Goal: Task Accomplishment & Management: Manage account settings

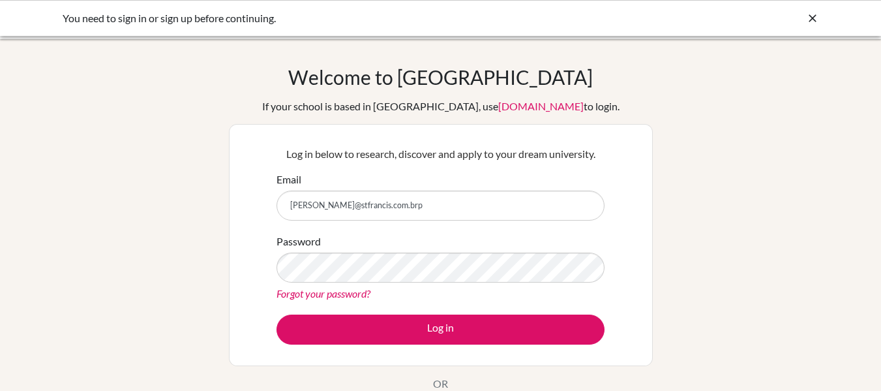
type input "paula.lameu@stfrancis.com.br"
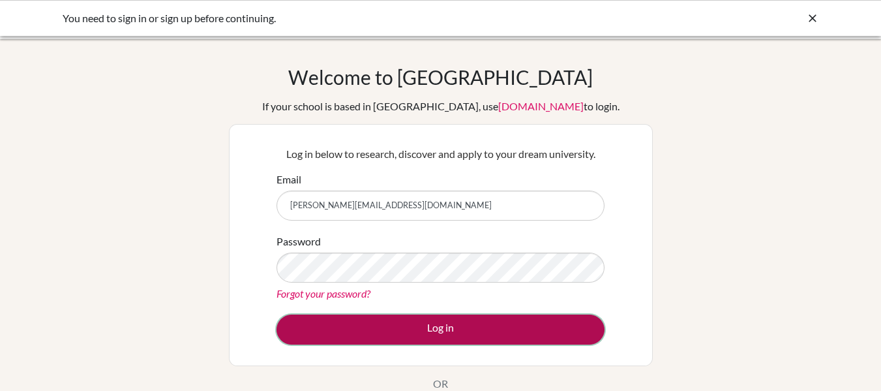
click at [504, 335] on button "Log in" at bounding box center [441, 329] width 328 height 30
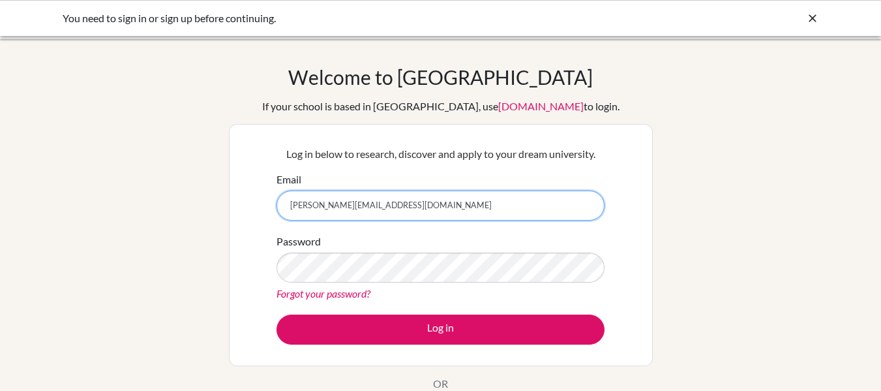
click at [410, 208] on input "paula.lameu@stfrancis.com.br" at bounding box center [441, 205] width 328 height 30
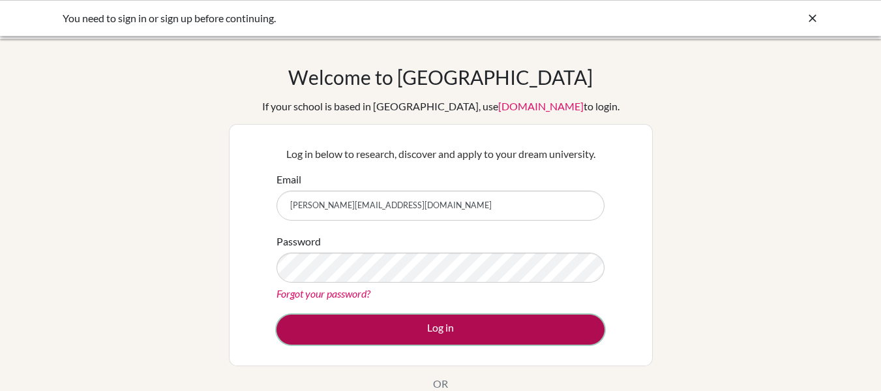
click at [402, 328] on button "Log in" at bounding box center [441, 329] width 328 height 30
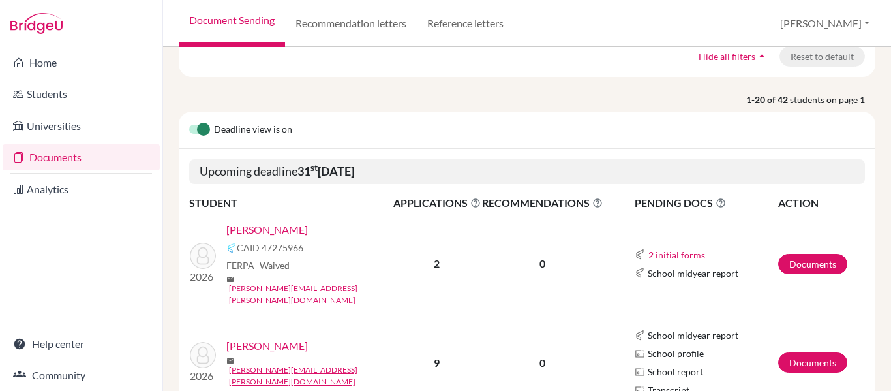
scroll to position [130, 0]
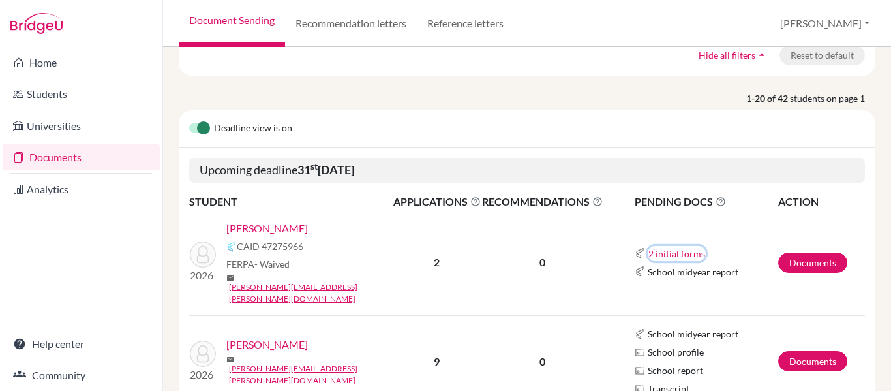
click at [687, 246] on button "2 initial forms" at bounding box center [677, 253] width 58 height 15
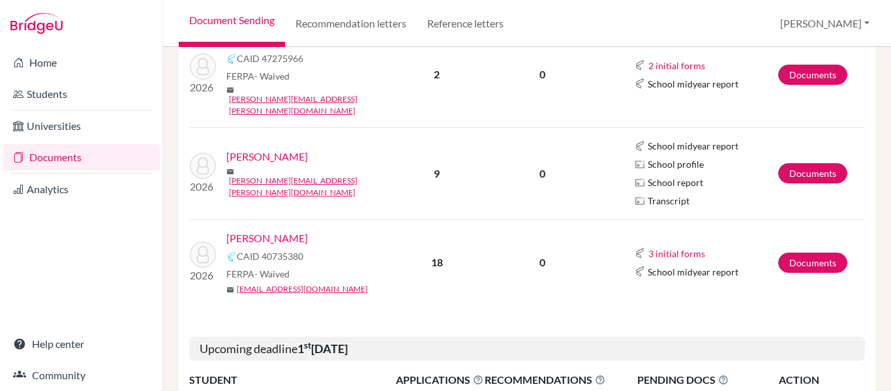
scroll to position [326, 0]
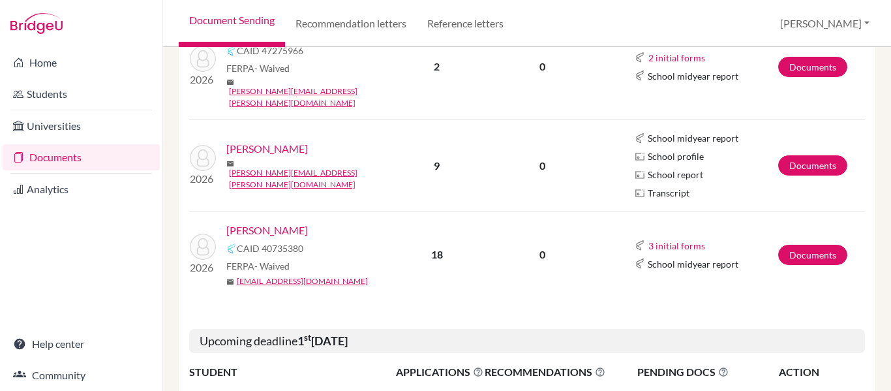
click at [691, 149] on span "School profile" at bounding box center [676, 156] width 56 height 14
drag, startPoint x: 806, startPoint y: 145, endPoint x: 797, endPoint y: 153, distance: 11.1
click at [806, 155] on link "Documents" at bounding box center [812, 165] width 69 height 20
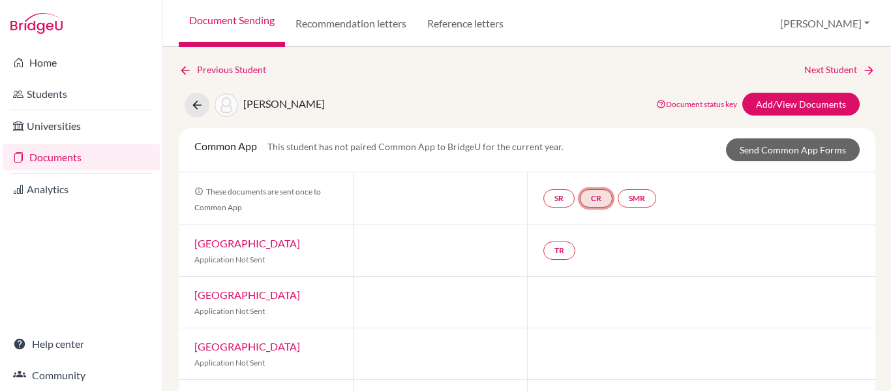
click at [594, 198] on link "CR" at bounding box center [596, 198] width 33 height 18
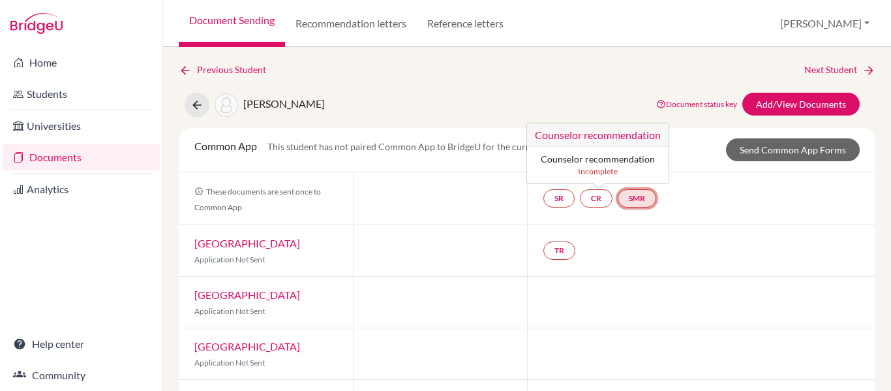
click at [635, 197] on link "SMR" at bounding box center [637, 198] width 38 height 18
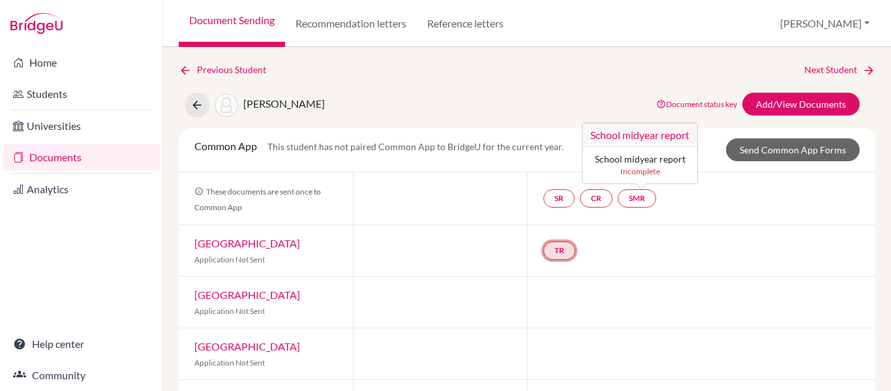
click at [558, 256] on link "TR" at bounding box center [559, 250] width 32 height 18
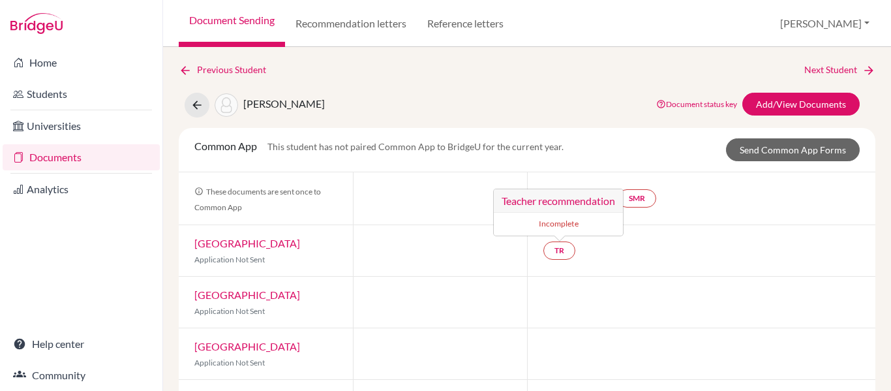
click at [596, 309] on div at bounding box center [701, 302] width 348 height 51
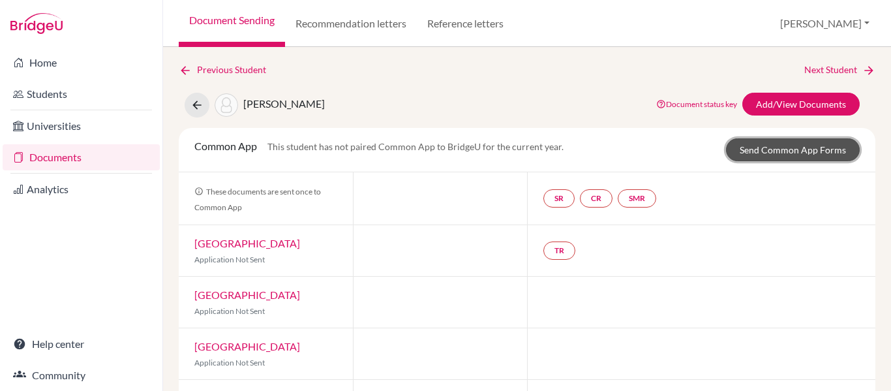
click at [774, 150] on link "Send Common App Forms" at bounding box center [793, 149] width 134 height 23
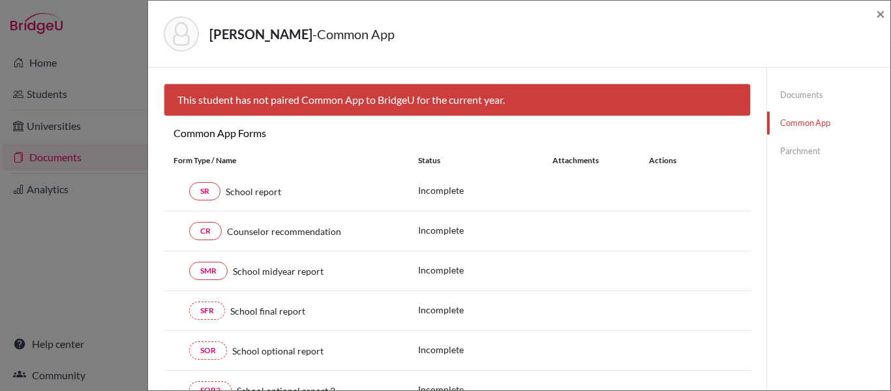
click at [117, 26] on div "Fonseca, Rafaela - Common App × × This student has not paired Common App to Bri…" at bounding box center [445, 195] width 891 height 391
click at [881, 14] on span "×" at bounding box center [880, 13] width 9 height 19
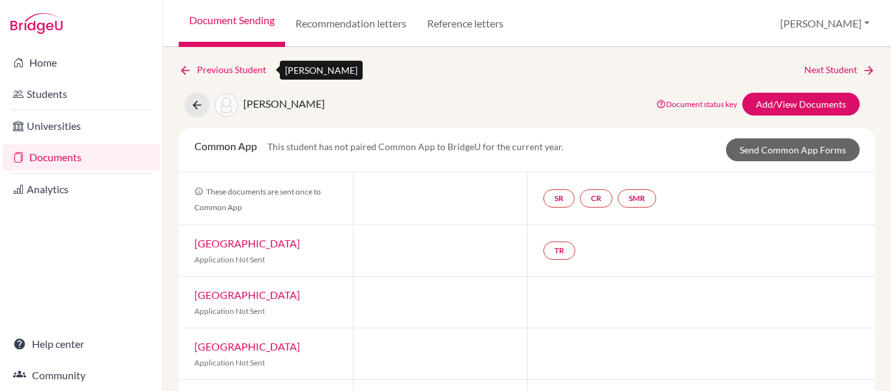
click at [187, 72] on icon at bounding box center [185, 70] width 13 height 13
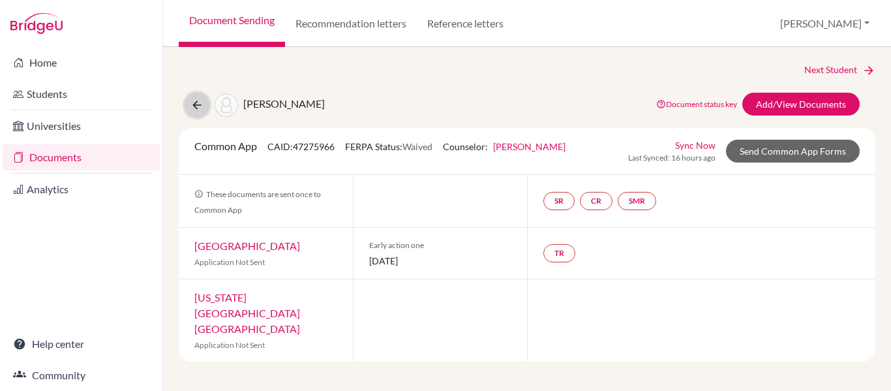
click at [195, 104] on icon at bounding box center [196, 104] width 13 height 13
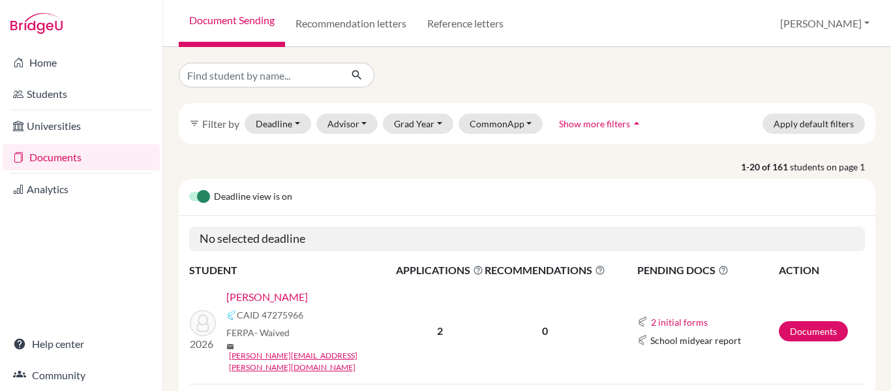
click at [189, 189] on label at bounding box center [189, 189] width 0 height 0
click at [193, 198] on input "checkbox" at bounding box center [194, 195] width 10 height 13
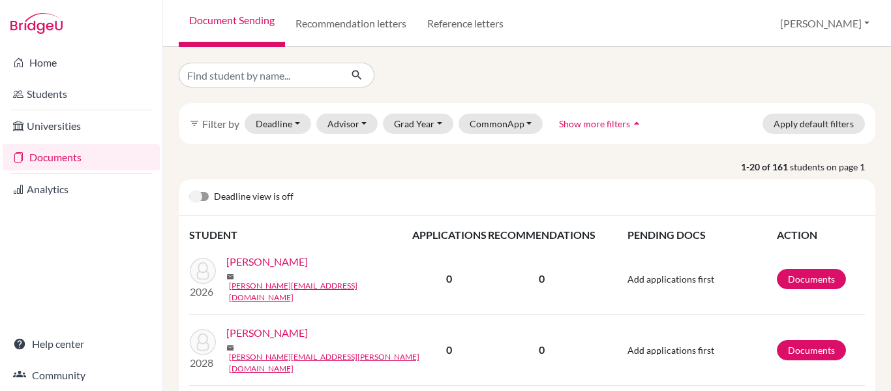
click at [189, 189] on label at bounding box center [189, 189] width 0 height 0
click at [200, 197] on input "checkbox" at bounding box center [194, 195] width 10 height 13
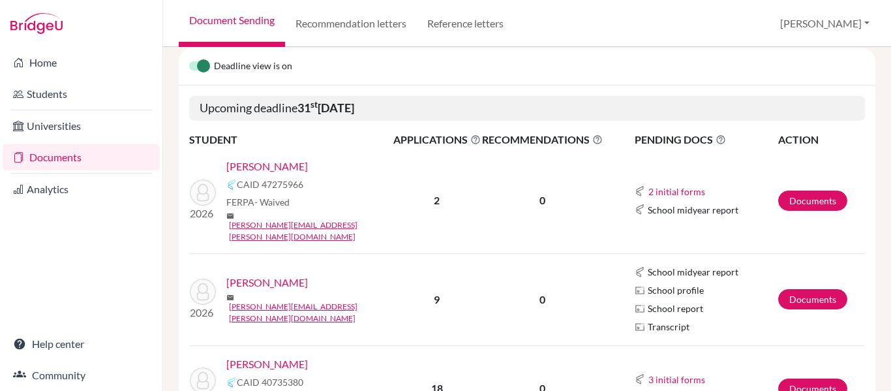
scroll to position [196, 0]
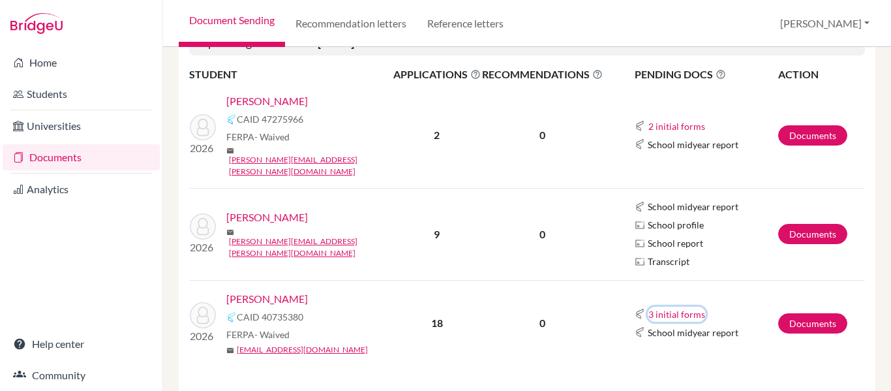
click at [690, 307] on button "3 initial forms" at bounding box center [677, 314] width 58 height 15
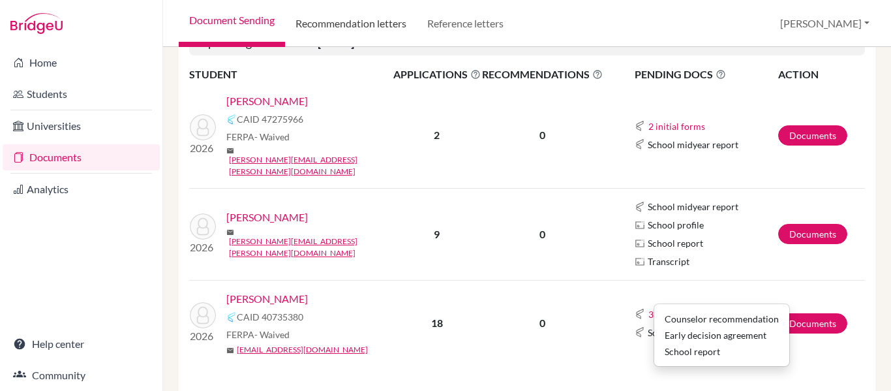
drag, startPoint x: 352, startPoint y: 25, endPoint x: 359, endPoint y: 48, distance: 23.7
click at [352, 25] on link "Recommendation letters" at bounding box center [351, 23] width 132 height 47
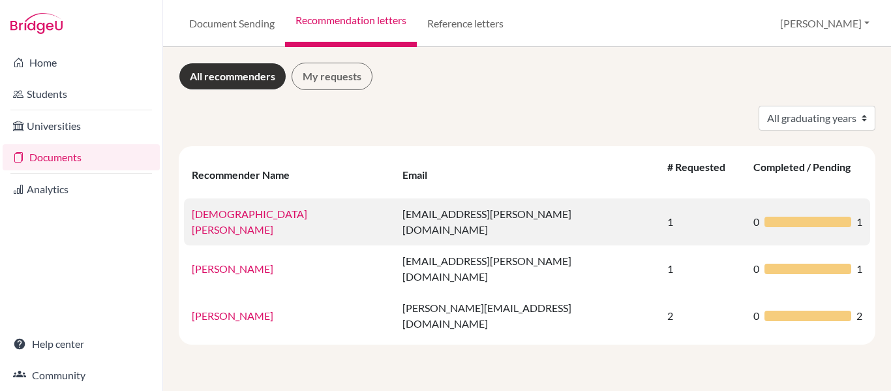
click at [659, 205] on td "1" at bounding box center [702, 221] width 86 height 47
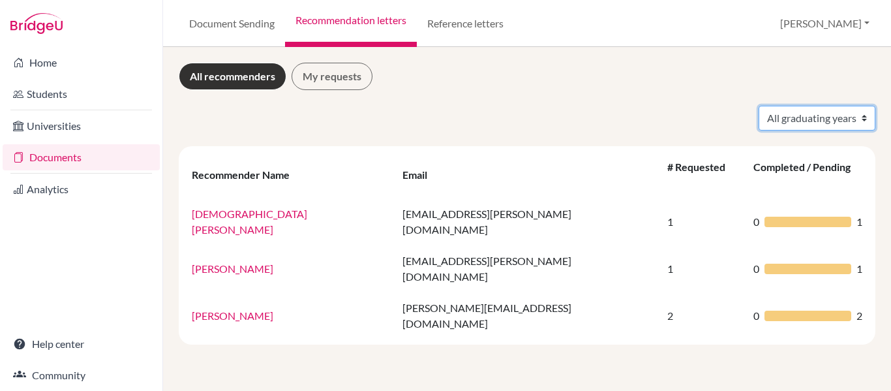
click at [785, 117] on select "All graduating years 2026 2030" at bounding box center [817, 118] width 117 height 25
click at [604, 111] on div "All graduating years 2026 2030" at bounding box center [527, 118] width 716 height 25
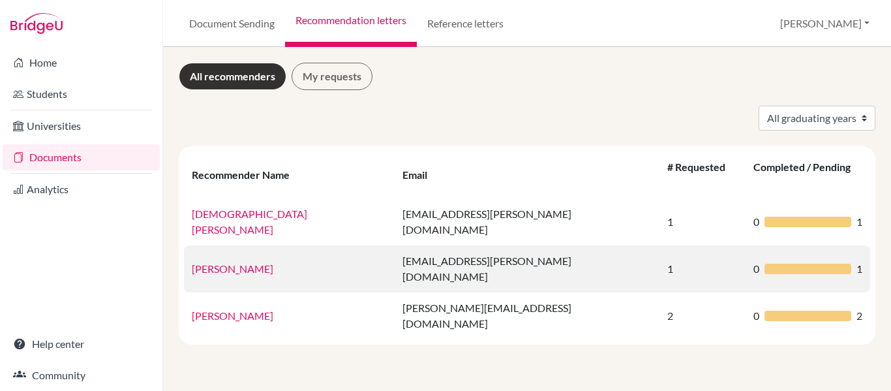
click at [430, 245] on td "claire.phillips@stfrancis.com.br" at bounding box center [527, 268] width 265 height 47
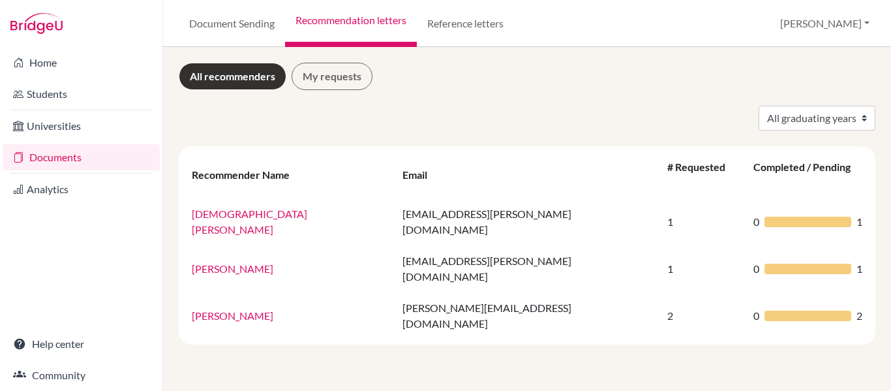
click at [270, 334] on div "All recommenders My requests All graduating years 2026 2030 Recommender Name Em…" at bounding box center [527, 219] width 728 height 344
click at [319, 78] on link "My requests" at bounding box center [332, 76] width 81 height 27
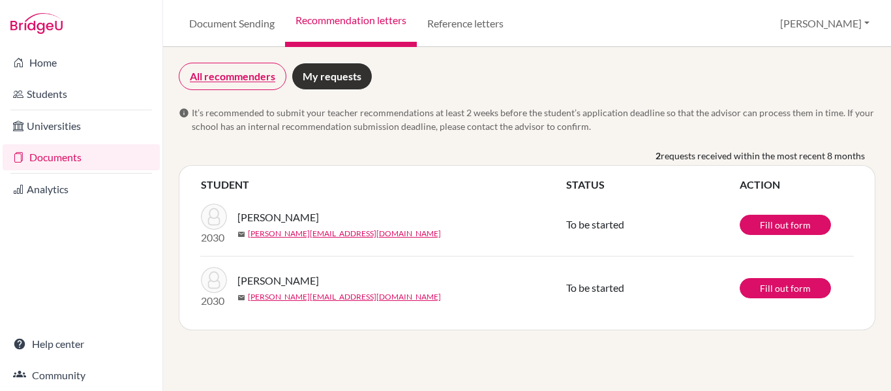
click at [221, 76] on link "All recommenders" at bounding box center [233, 76] width 108 height 27
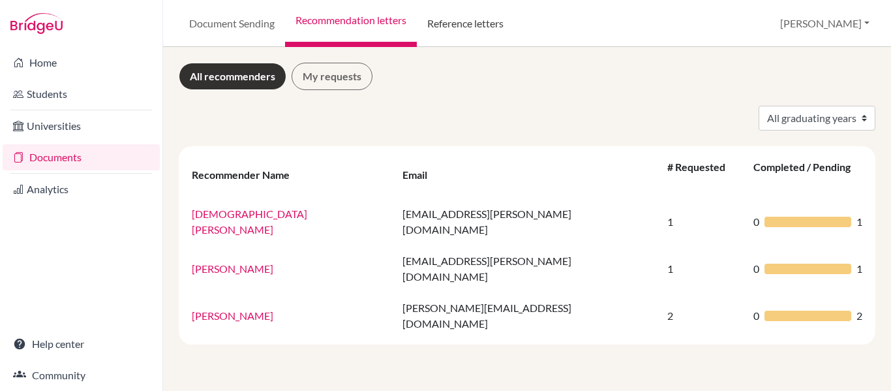
click at [458, 19] on link "Reference letters" at bounding box center [465, 23] width 97 height 47
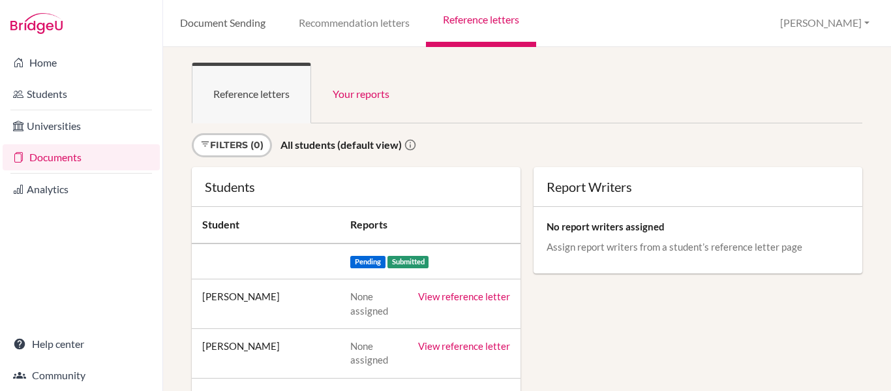
click at [232, 17] on link "Document Sending" at bounding box center [222, 23] width 119 height 47
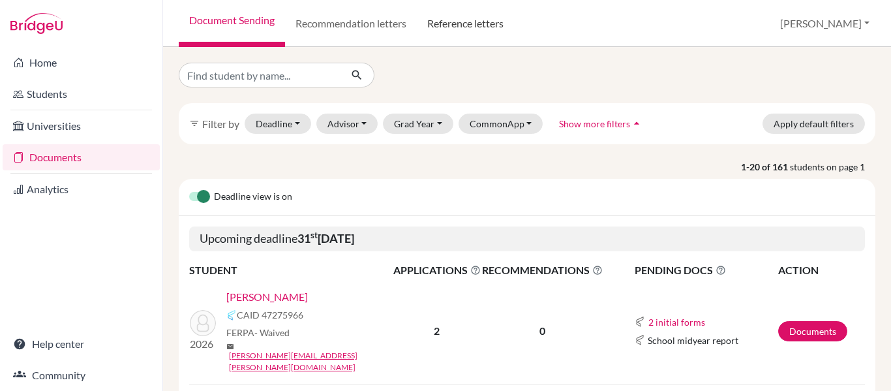
click at [451, 18] on link "Reference letters" at bounding box center [465, 23] width 97 height 47
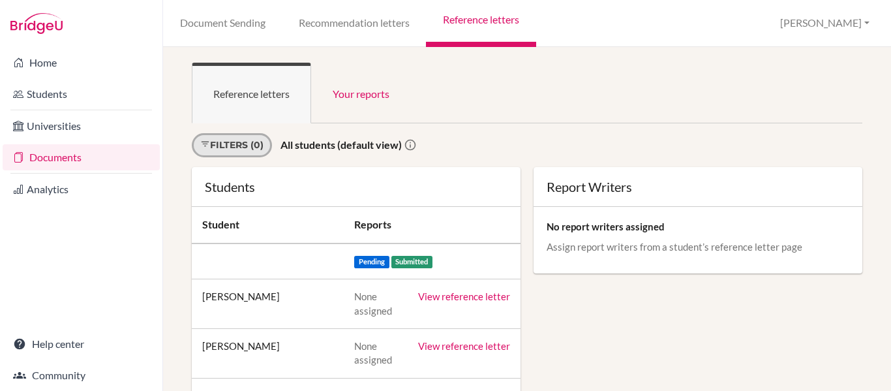
click at [264, 145] on link "Filters (0)" at bounding box center [232, 145] width 80 height 24
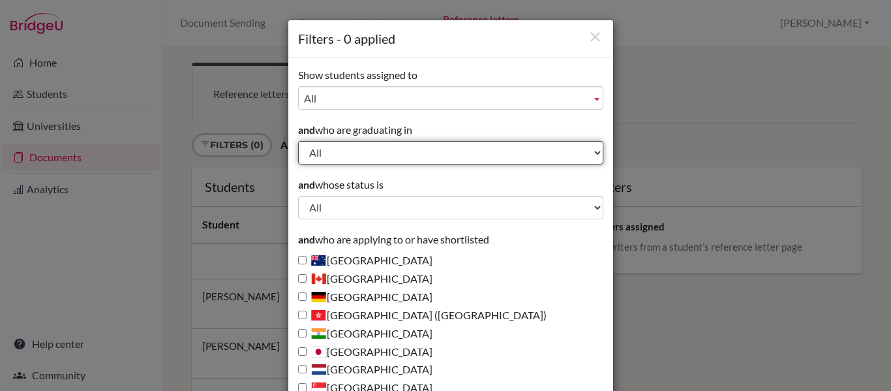
click at [378, 153] on select "All 2030 2029 2028 2027 2026 2025 2024 2023 2022 2021 2020 2019 2018 2017 2016" at bounding box center [450, 152] width 305 height 23
select select "2026"
click at [298, 141] on select "All 2030 2029 2028 2027 2026 2025 2024 2023 2022 2021 2020 2019 2018 2017 2016" at bounding box center [450, 152] width 305 height 23
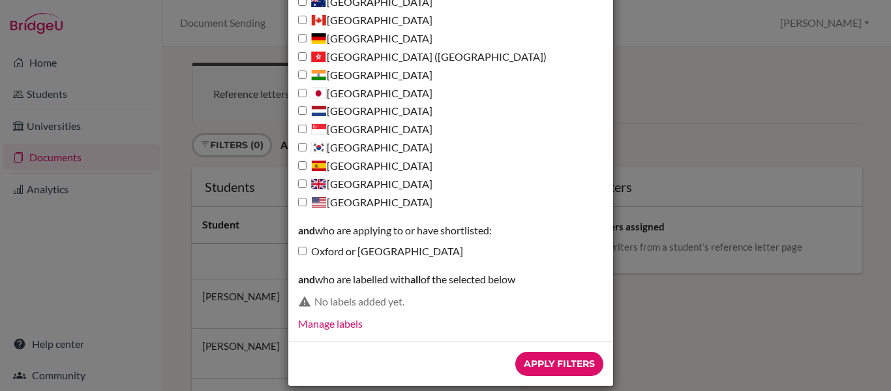
scroll to position [261, 0]
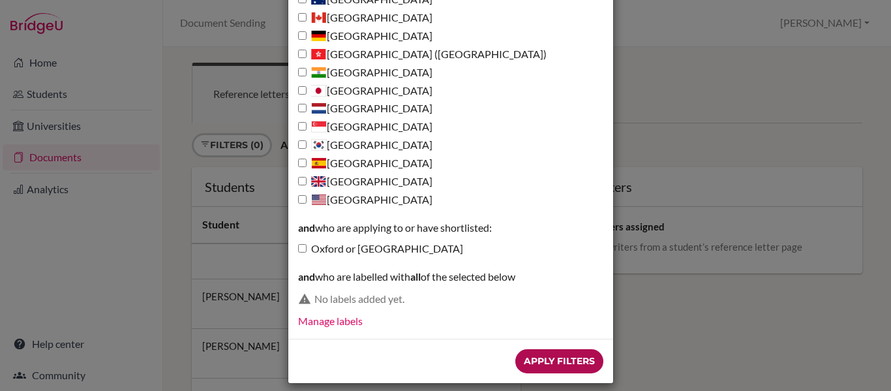
click at [547, 361] on input "Apply Filters" at bounding box center [559, 361] width 88 height 24
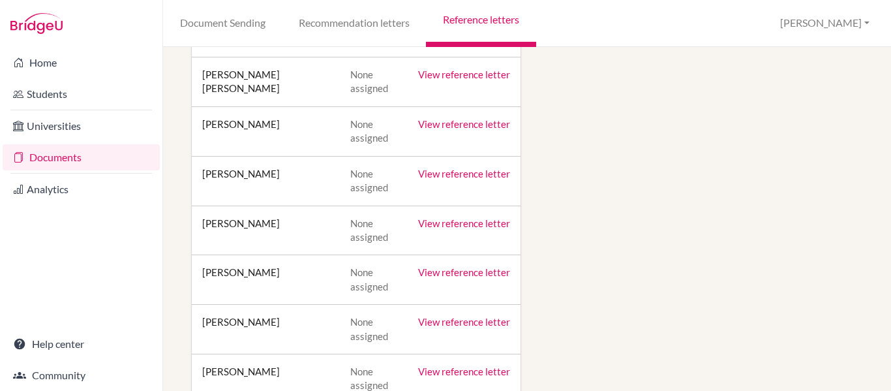
scroll to position [1304, 0]
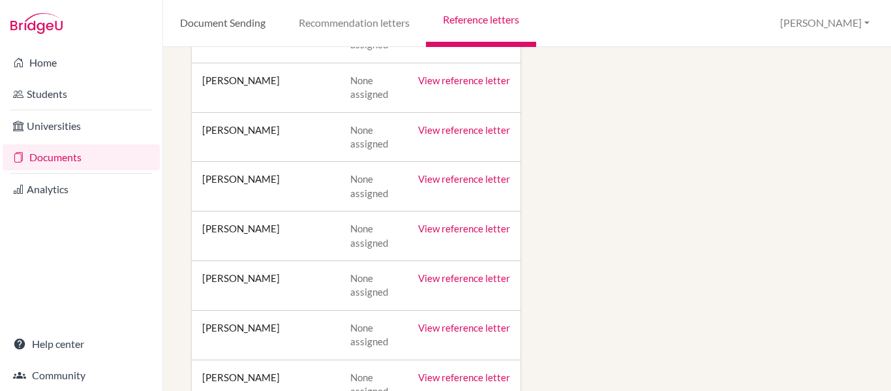
click at [223, 15] on link "Document Sending" at bounding box center [222, 23] width 119 height 47
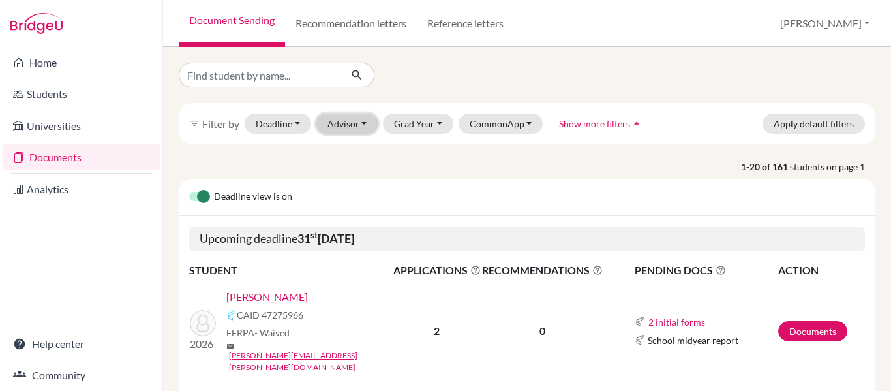
click at [368, 128] on button "Advisor" at bounding box center [347, 123] width 62 height 20
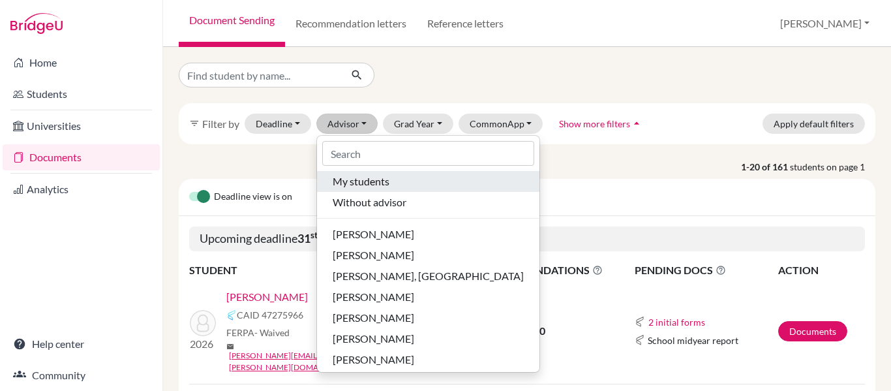
click at [370, 182] on span "My students" at bounding box center [361, 181] width 57 height 16
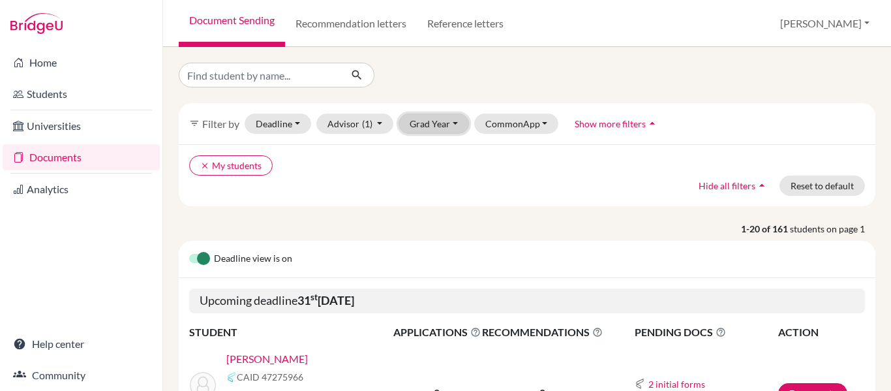
click at [453, 125] on button "Grad Year" at bounding box center [434, 123] width 70 height 20
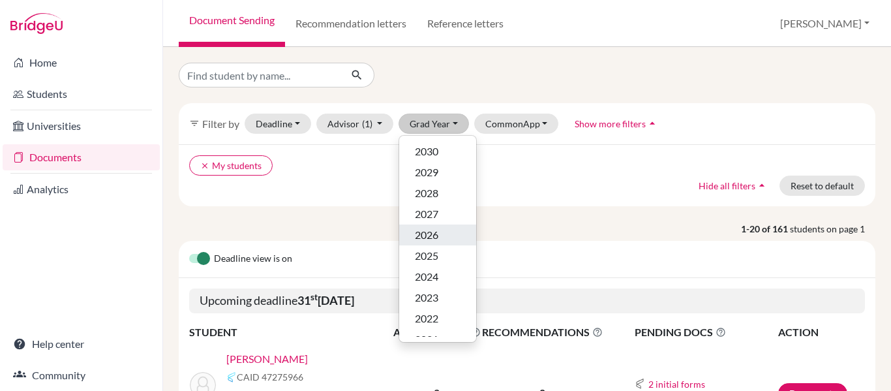
click at [452, 235] on button "2026" at bounding box center [437, 234] width 77 height 21
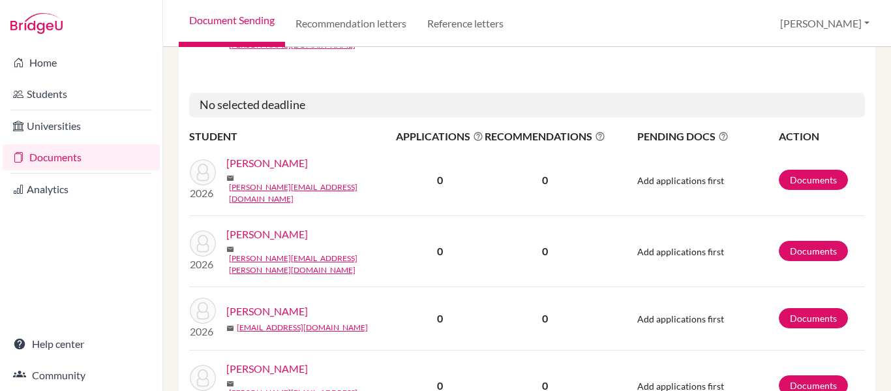
scroll to position [1310, 0]
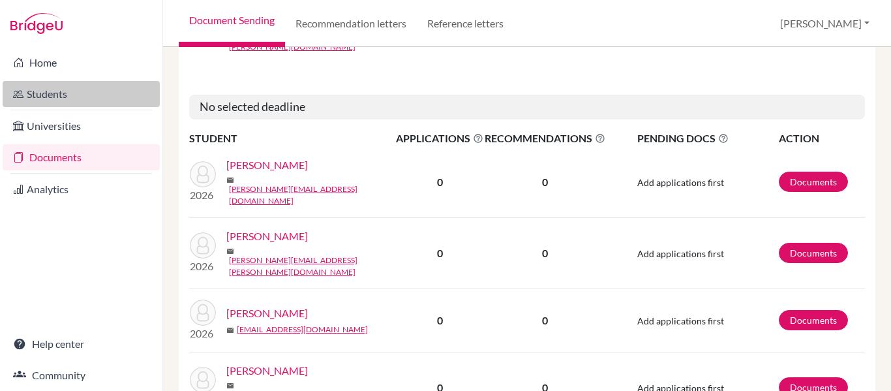
click at [52, 91] on link "Students" at bounding box center [81, 94] width 157 height 26
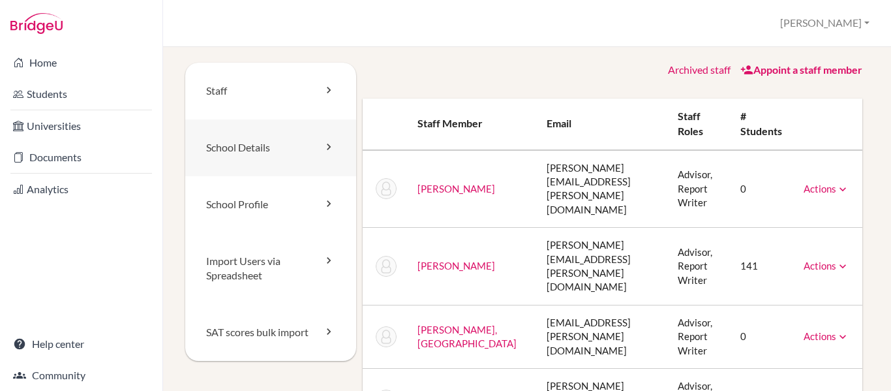
click at [246, 150] on link "School Details" at bounding box center [270, 147] width 171 height 57
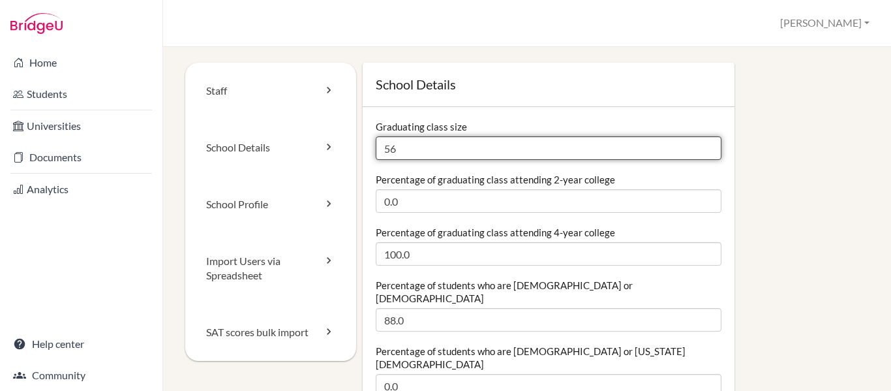
click at [572, 153] on input "56" at bounding box center [549, 147] width 346 height 23
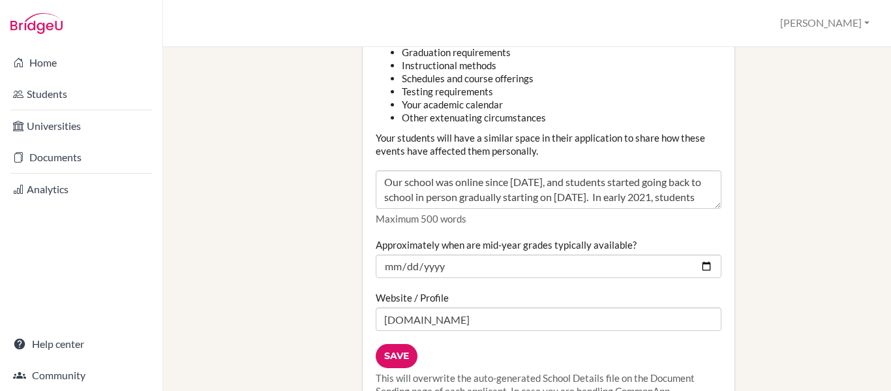
scroll to position [1696, 0]
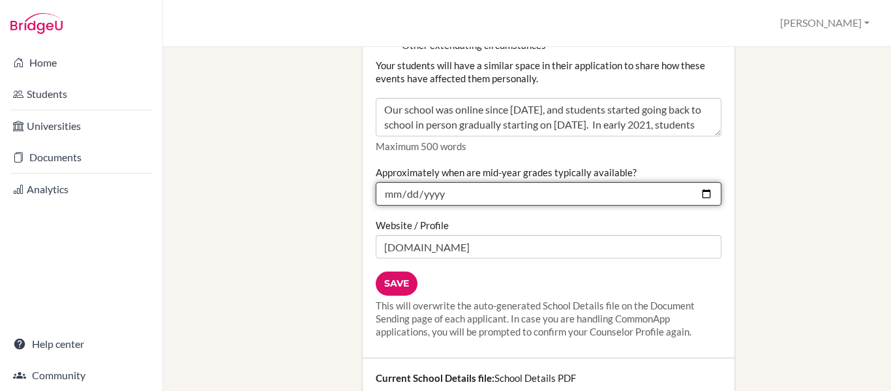
click at [415, 182] on input "2024-12-16" at bounding box center [549, 193] width 346 height 23
click at [469, 182] on input "2024-12-16" at bounding box center [549, 193] width 346 height 23
click at [695, 182] on input "2024-12-16" at bounding box center [549, 193] width 346 height 23
type input "2026-02-07"
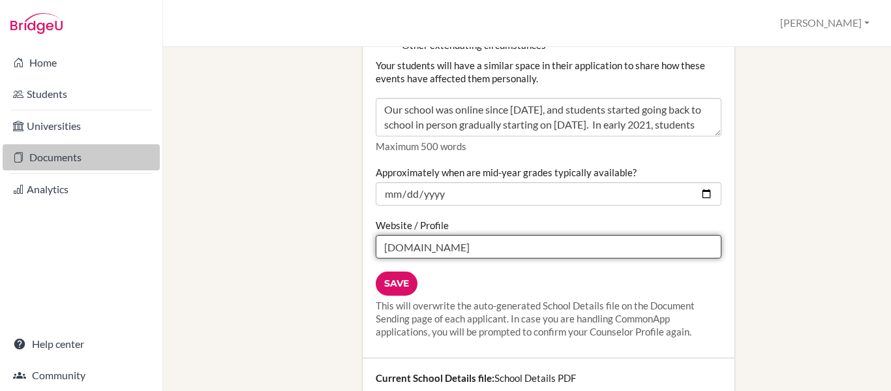
drag, startPoint x: 502, startPoint y: 205, endPoint x: 133, endPoint y: 157, distance: 372.3
click at [133, 157] on div "Home Students Universities Documents Analytics Help center Community School Set…" at bounding box center [445, 195] width 891 height 391
paste input "https://www.stfrancis.com.br/school-profile"
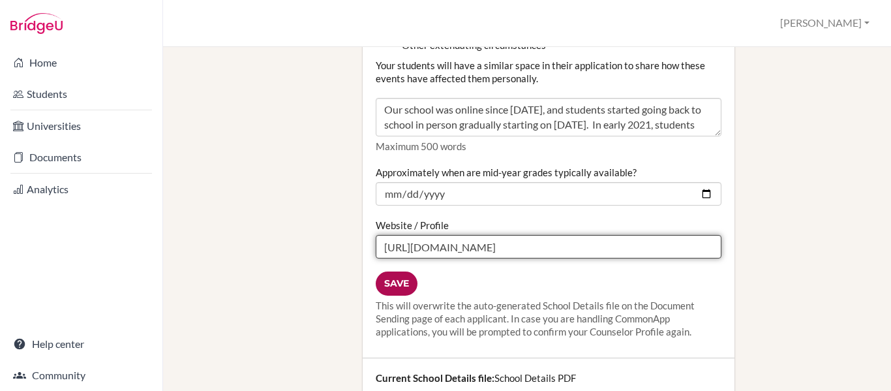
type input "https://www.stfrancis.com.br/school-profile"
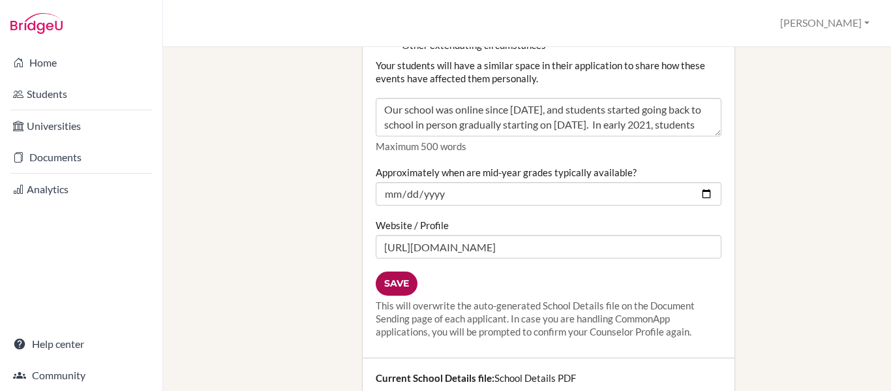
click at [402, 271] on input "Save" at bounding box center [397, 283] width 42 height 24
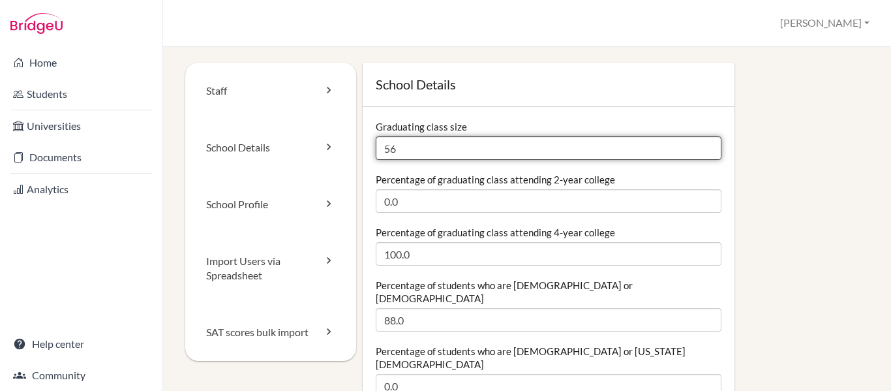
click at [415, 151] on input "56" at bounding box center [549, 147] width 346 height 23
type input "54"
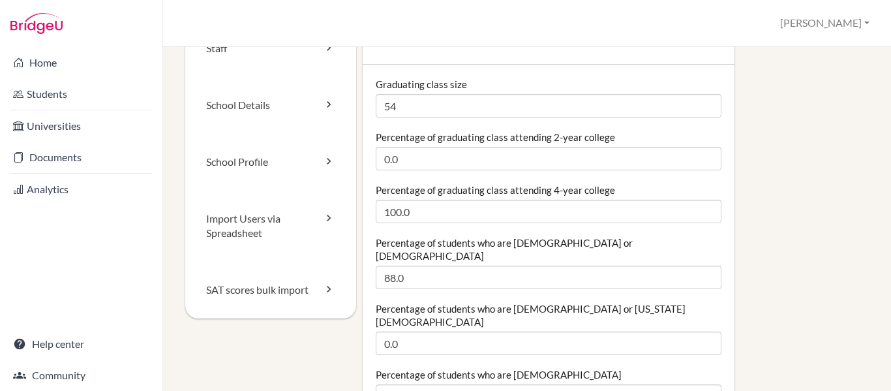
scroll to position [65, 0]
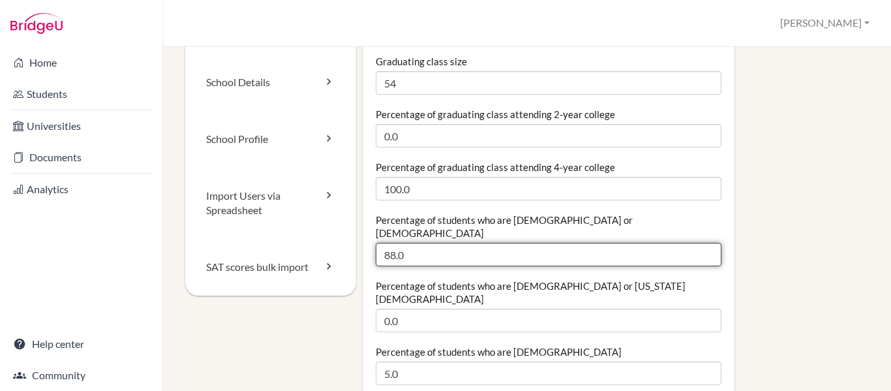
click at [414, 244] on input "88.0" at bounding box center [549, 254] width 346 height 23
drag, startPoint x: 414, startPoint y: 244, endPoint x: 258, endPoint y: 241, distance: 155.3
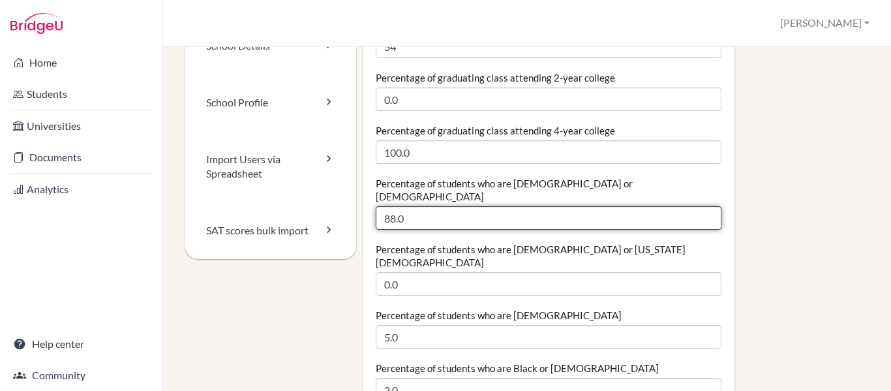
scroll to position [130, 0]
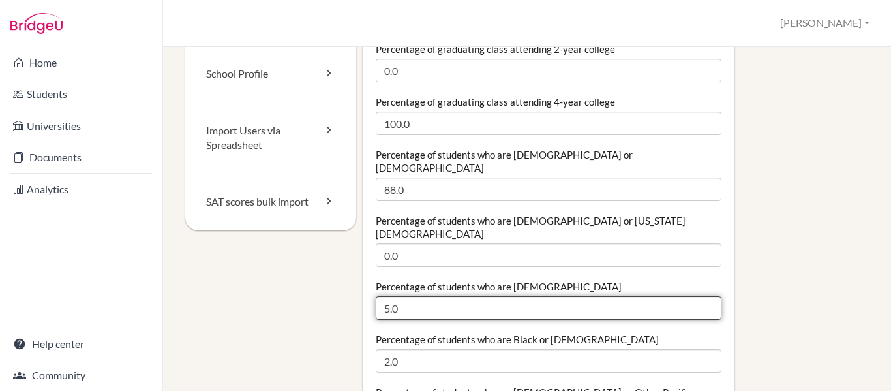
click at [421, 296] on input "5.0" at bounding box center [549, 307] width 346 height 23
drag, startPoint x: 402, startPoint y: 281, endPoint x: 344, endPoint y: 280, distance: 58.7
type input "2.0"
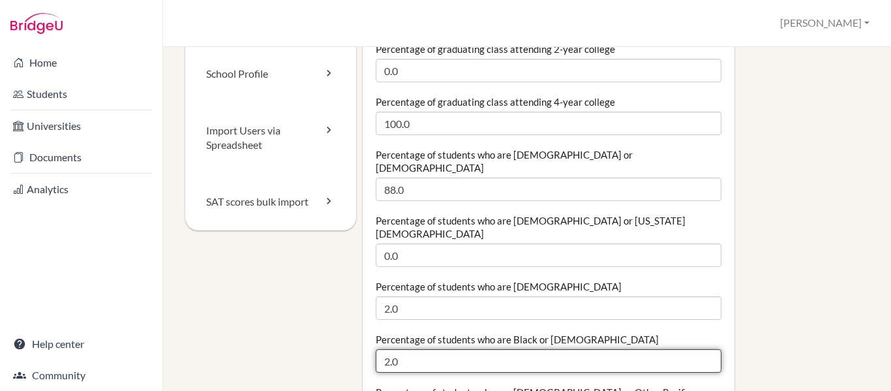
click at [620, 349] on input "2.0" at bounding box center [549, 360] width 346 height 23
type input "2"
type input "0.0"
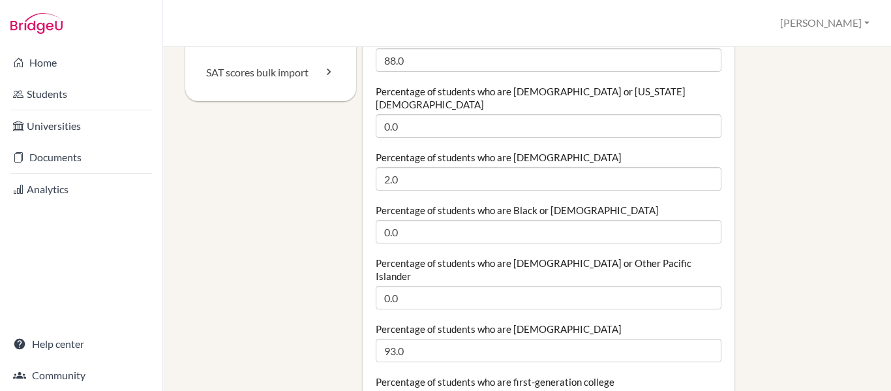
scroll to position [261, 0]
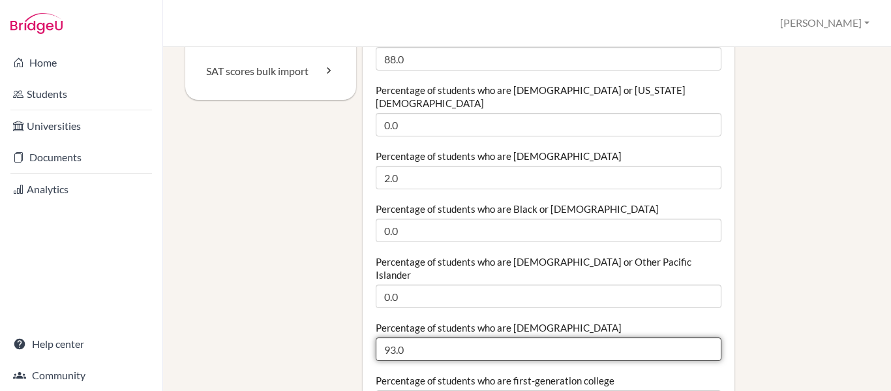
click at [421, 337] on input "93.0" at bounding box center [549, 348] width 346 height 23
type input "90.0"
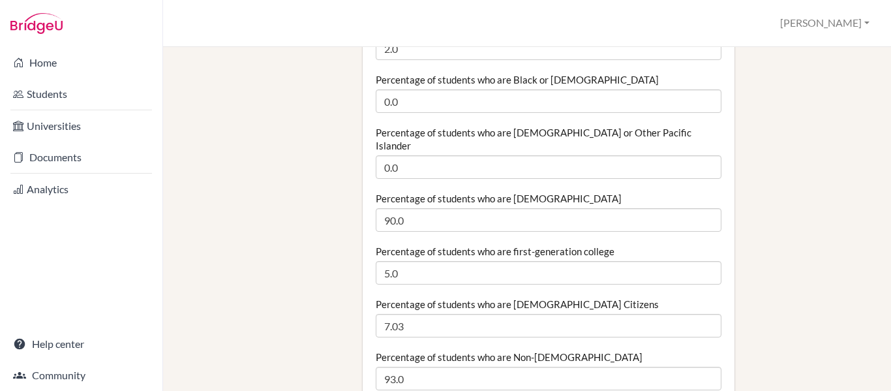
scroll to position [391, 0]
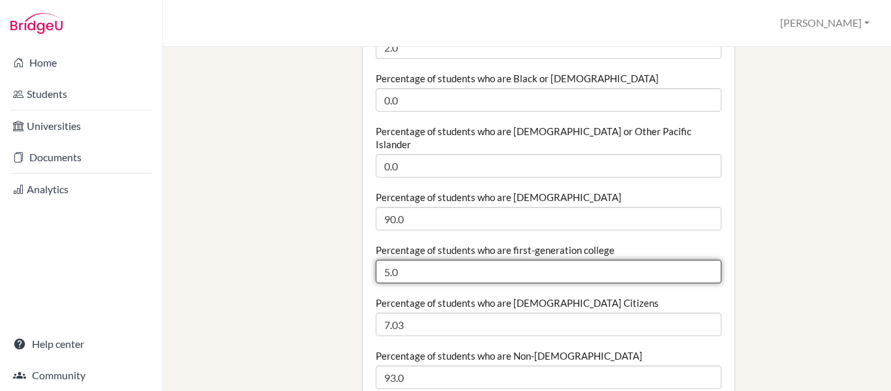
click at [413, 260] on input "5.0" at bounding box center [549, 271] width 346 height 23
type input "5"
type input "0.0"
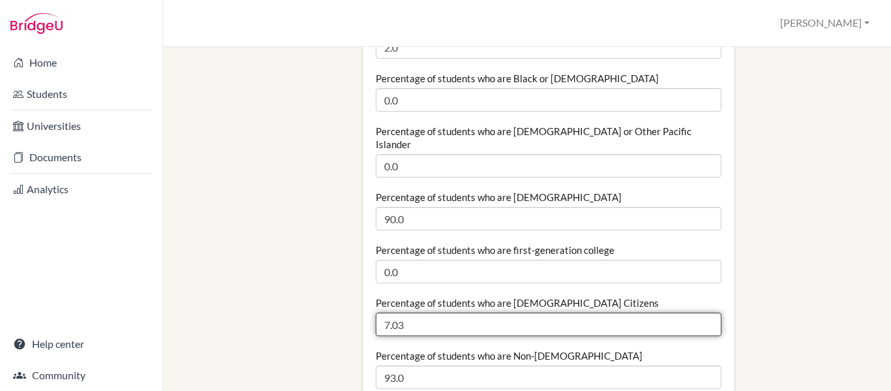
click at [459, 312] on input "7.03" at bounding box center [549, 323] width 346 height 23
drag, startPoint x: 459, startPoint y: 286, endPoint x: 26, endPoint y: 279, distance: 433.2
click at [26, 279] on div "Home Students Universities Documents Analytics Help center Community School Set…" at bounding box center [445, 195] width 891 height 391
type input "5.5"
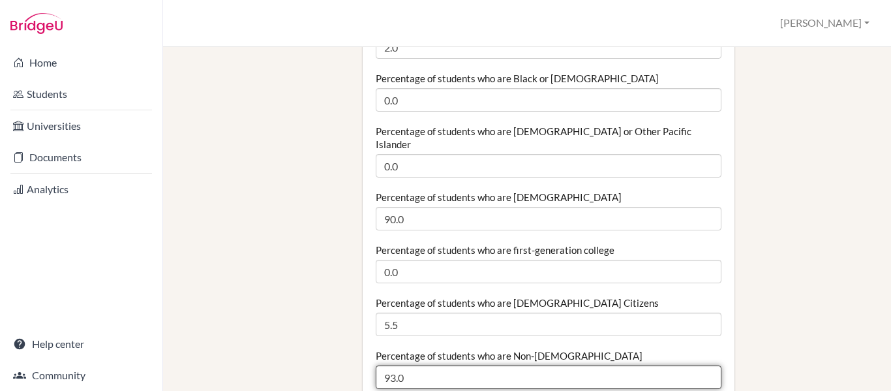
drag, startPoint x: 409, startPoint y: 338, endPoint x: 279, endPoint y: 318, distance: 131.3
type input "94.5"
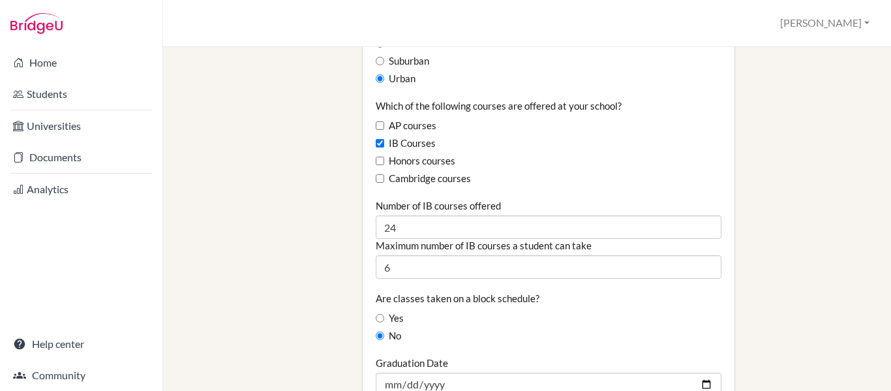
scroll to position [848, 0]
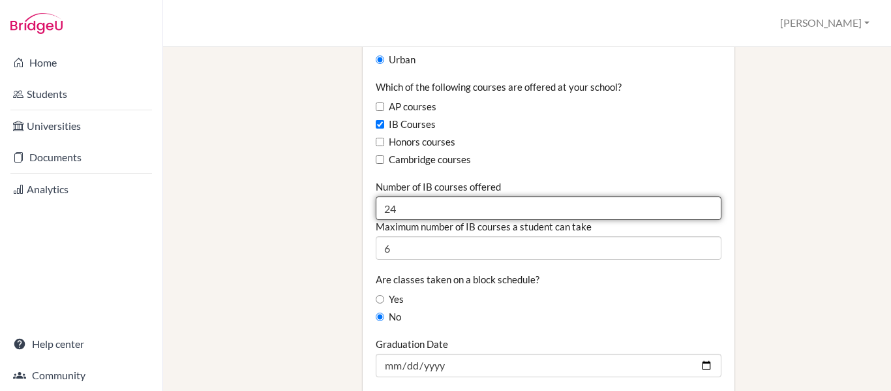
click at [403, 196] on input "24" at bounding box center [549, 207] width 346 height 23
type input "26"
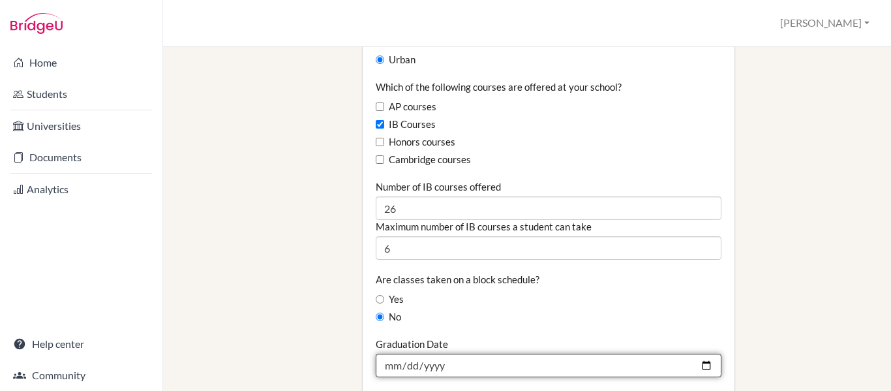
click at [697, 354] on input "2025-07-06" at bounding box center [549, 365] width 346 height 23
type input "[DATE]"
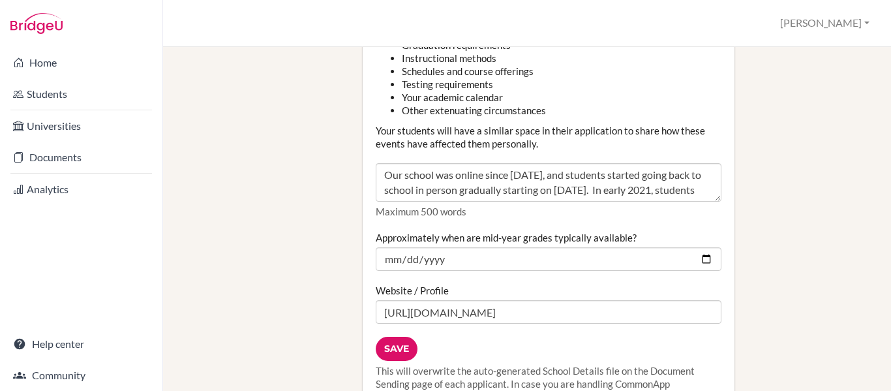
scroll to position [1761, 0]
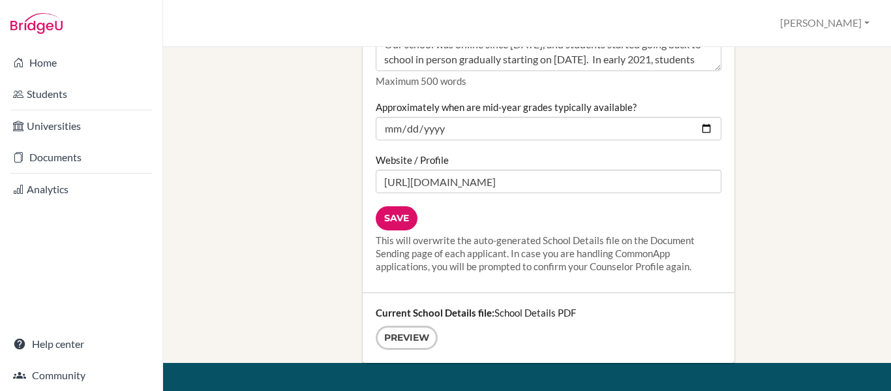
drag, startPoint x: 380, startPoint y: 175, endPoint x: 394, endPoint y: 182, distance: 15.8
click at [380, 206] on input "Save" at bounding box center [397, 218] width 42 height 24
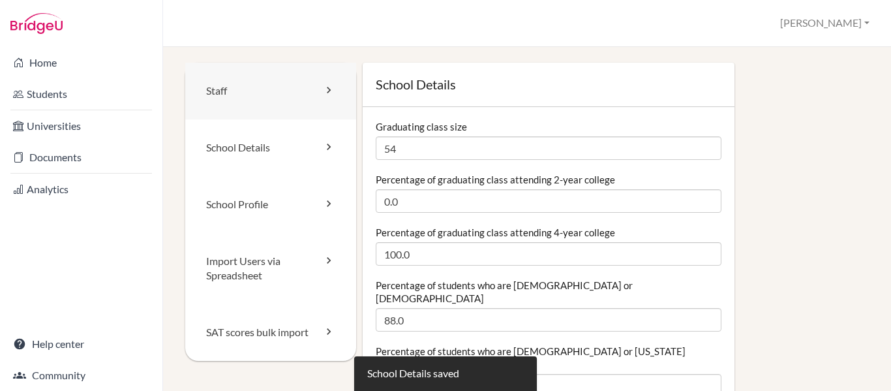
click at [239, 91] on link "Staff" at bounding box center [270, 91] width 171 height 57
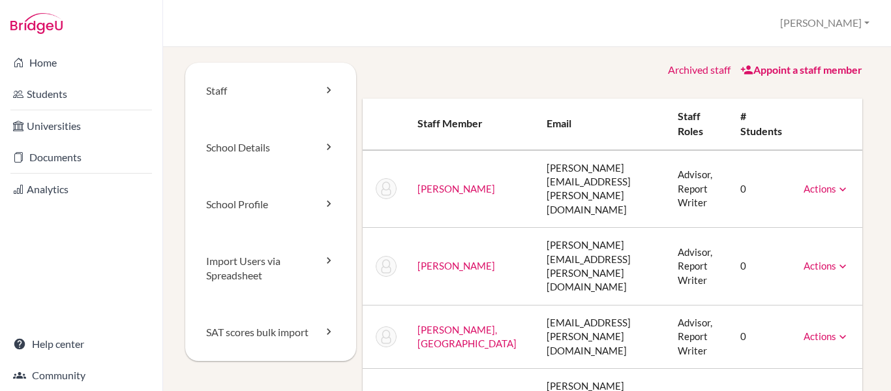
click at [809, 260] on link "Actions" at bounding box center [827, 266] width 46 height 12
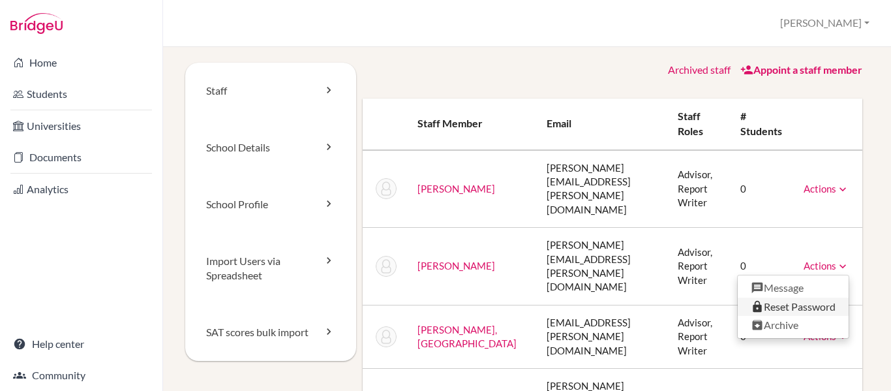
click at [783, 297] on link "Reset Password" at bounding box center [793, 306] width 111 height 19
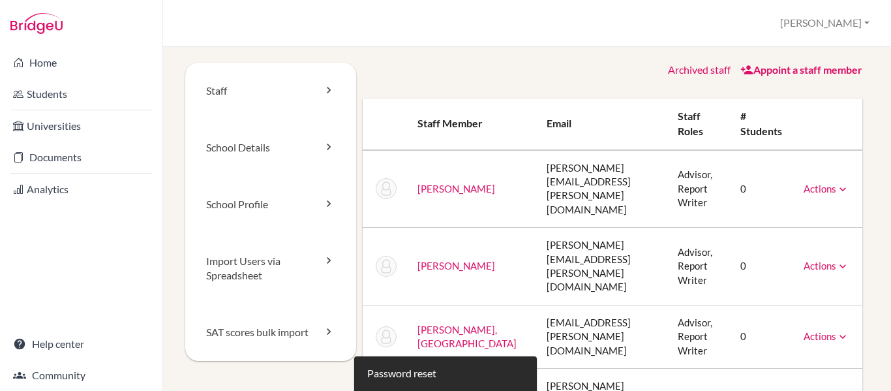
click at [807, 260] on link "Actions" at bounding box center [827, 266] width 46 height 12
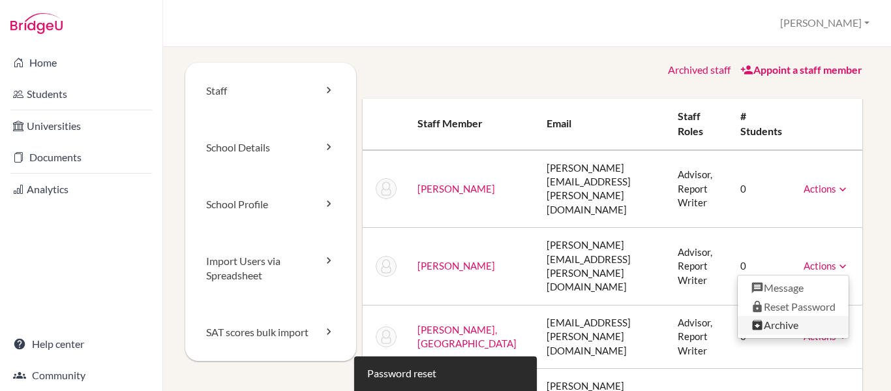
click at [770, 316] on link "Archive" at bounding box center [793, 325] width 111 height 19
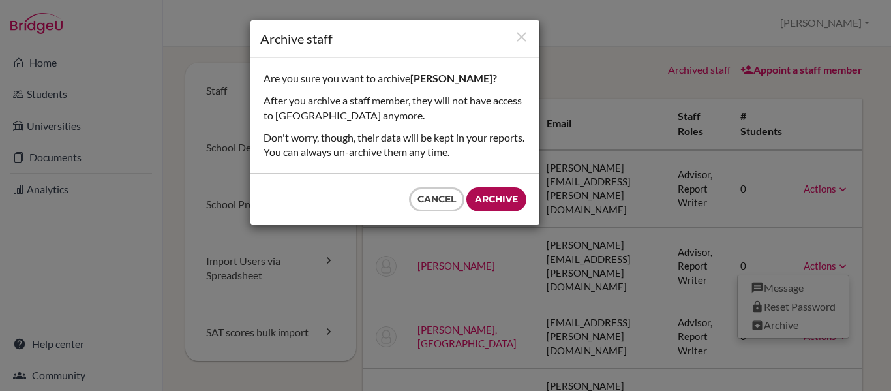
click at [505, 207] on input "Archive" at bounding box center [496, 199] width 60 height 24
type input "Archive"
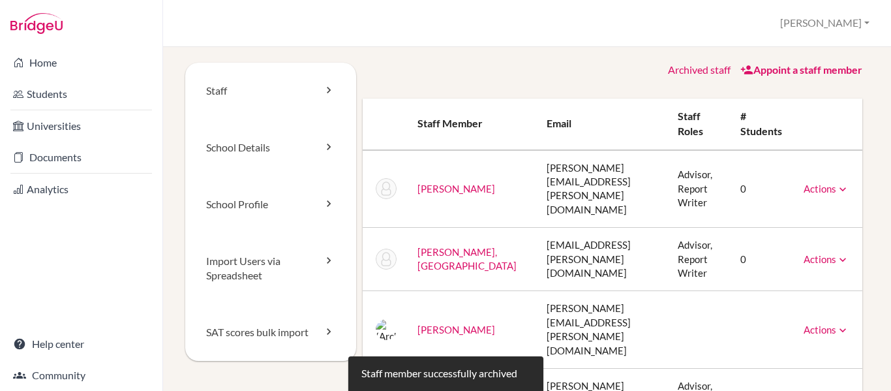
click at [816, 324] on link "Actions" at bounding box center [827, 330] width 46 height 12
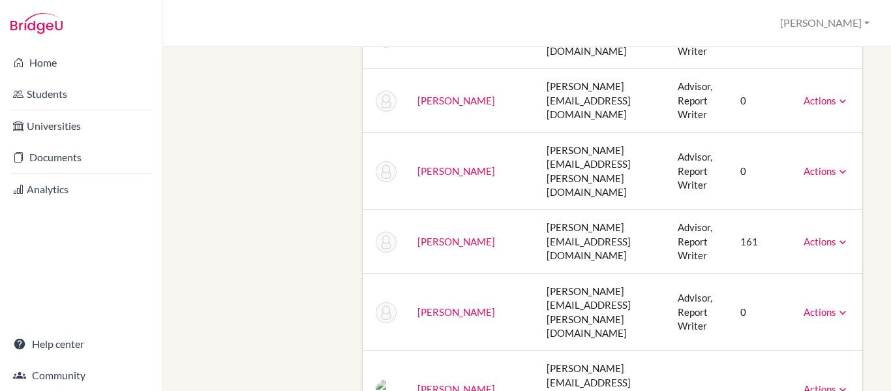
scroll to position [366, 0]
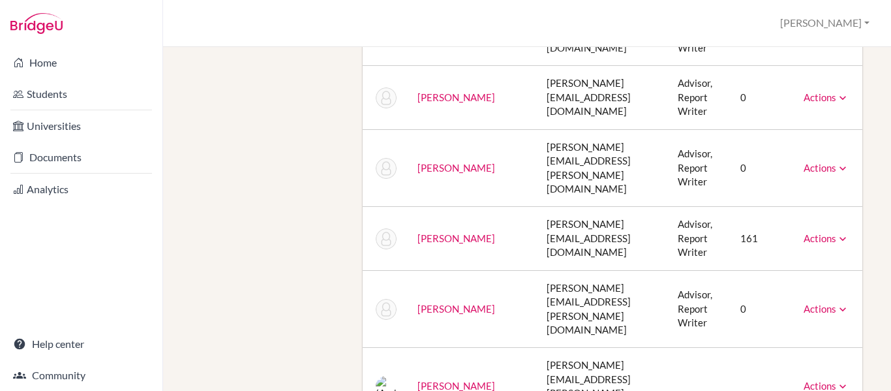
click at [804, 303] on link "Actions" at bounding box center [827, 309] width 46 height 12
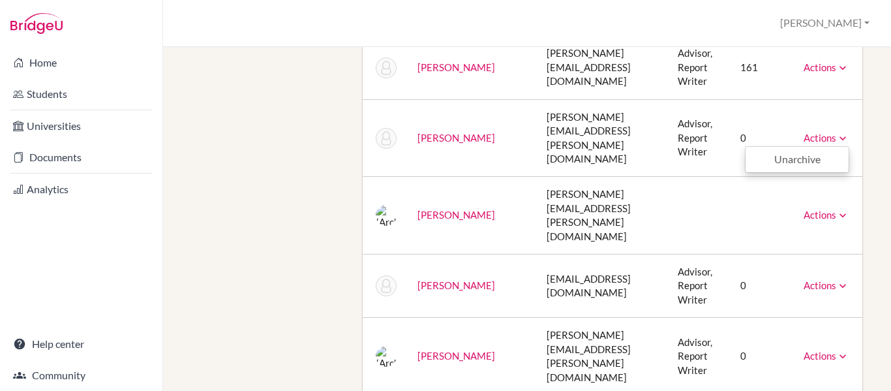
scroll to position [471, 0]
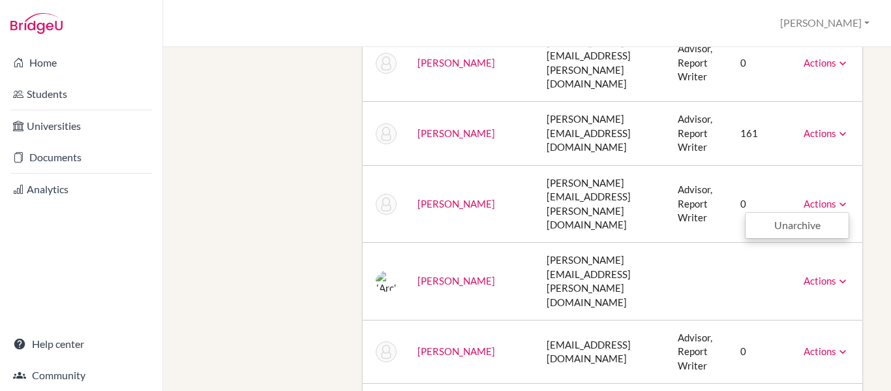
click at [818, 275] on link "Actions" at bounding box center [827, 281] width 46 height 12
click at [314, 220] on div "Staff School Details School Profile Import Users via Spreadsheet SAT scores bul…" at bounding box center [527, 167] width 684 height 1151
click at [811, 345] on link "Actions" at bounding box center [827, 351] width 46 height 12
click at [320, 241] on div "Staff School Details School Profile Import Users via Spreadsheet SAT scores bul…" at bounding box center [527, 167] width 684 height 1151
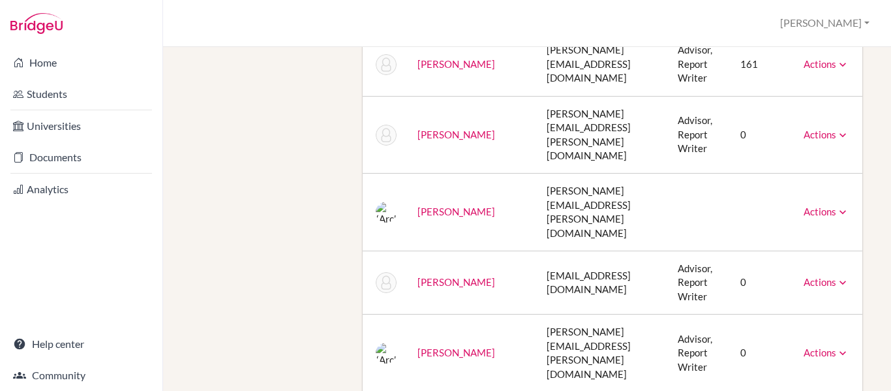
scroll to position [601, 0]
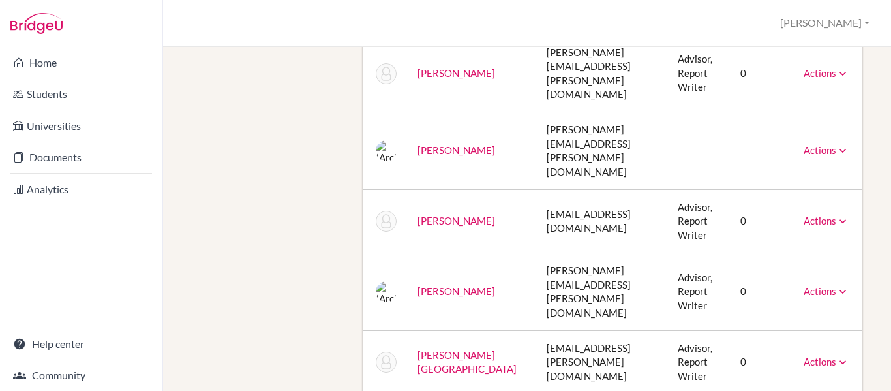
click at [804, 285] on link "Actions" at bounding box center [827, 291] width 46 height 12
click at [813, 355] on link "Actions" at bounding box center [827, 361] width 46 height 12
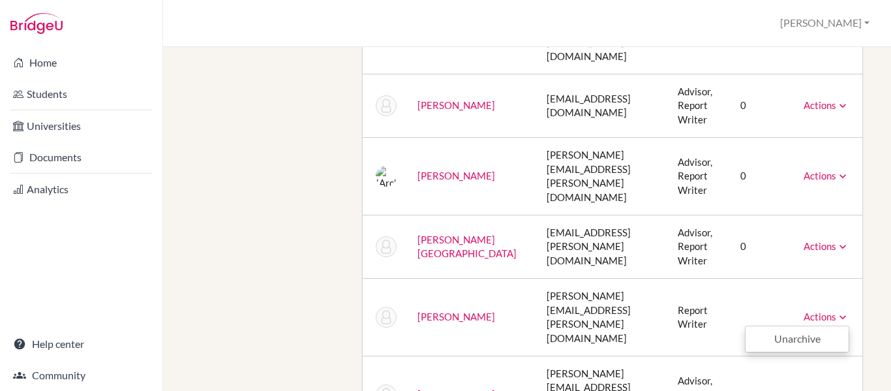
scroll to position [797, 0]
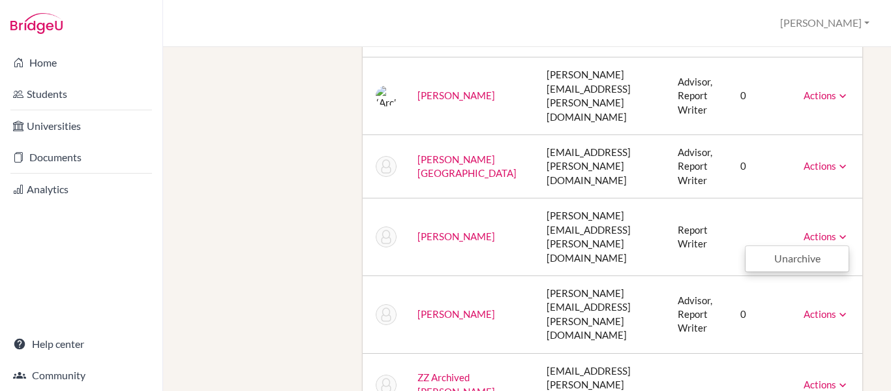
click at [811, 378] on link "Actions" at bounding box center [827, 384] width 46 height 12
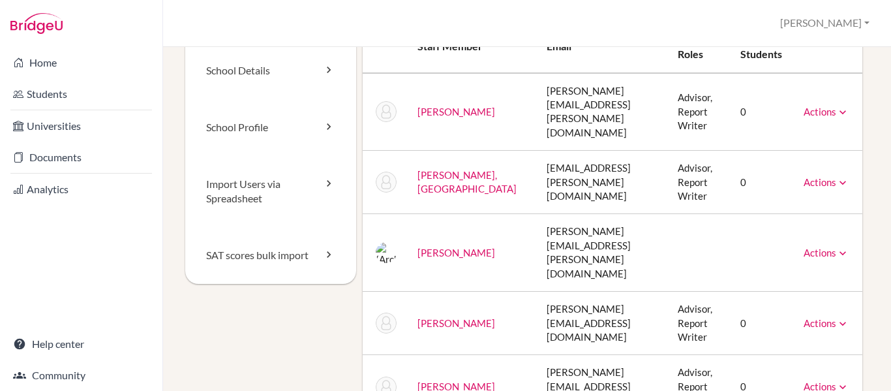
scroll to position [0, 0]
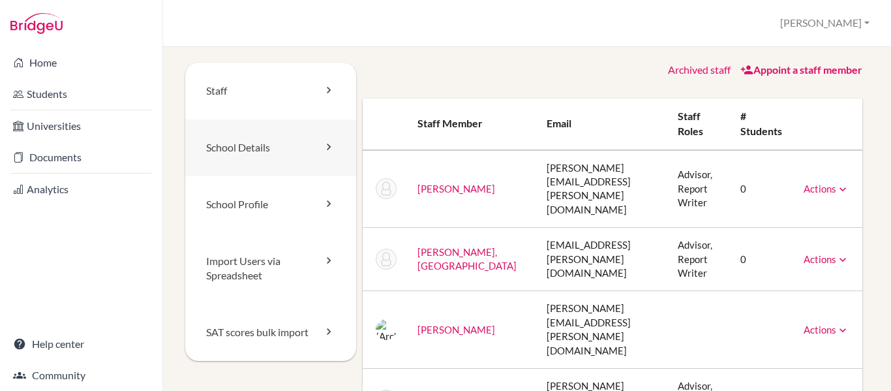
click at [296, 142] on link "School Details" at bounding box center [270, 147] width 171 height 57
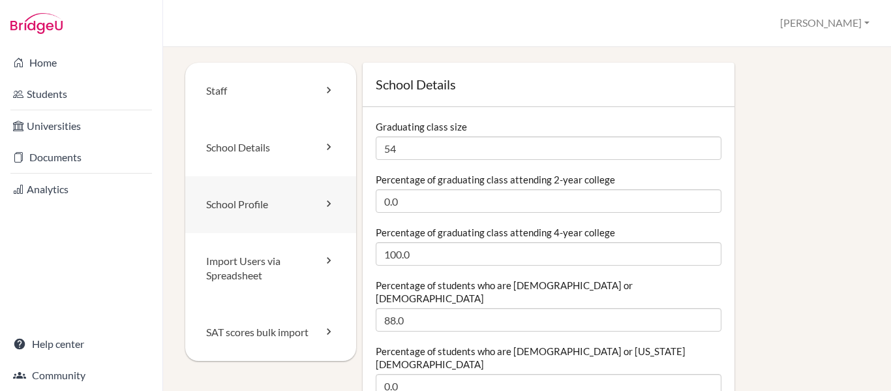
click at [287, 202] on link "School Profile" at bounding box center [270, 204] width 171 height 57
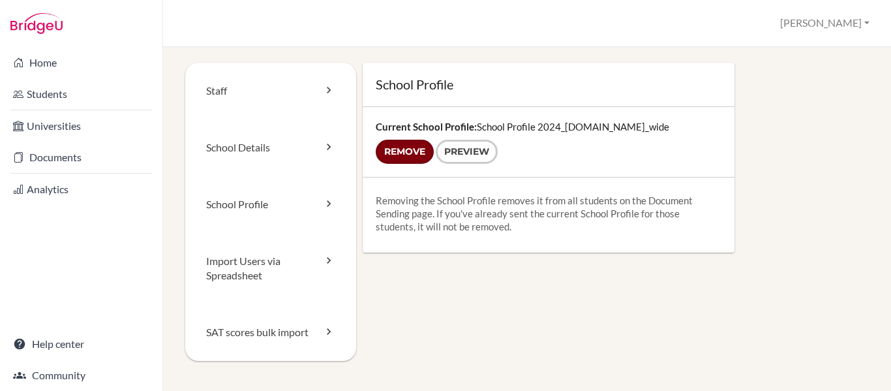
click at [385, 142] on input "Remove" at bounding box center [405, 152] width 58 height 24
click at [314, 333] on link "SAT scores bulk import" at bounding box center [270, 332] width 171 height 57
click at [400, 151] on input "Remove" at bounding box center [405, 152] width 58 height 24
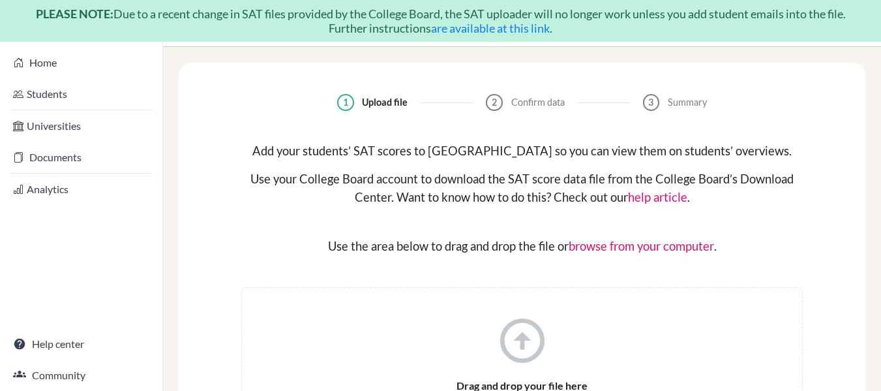
click at [470, 29] on link "are available at this link" at bounding box center [490, 28] width 119 height 14
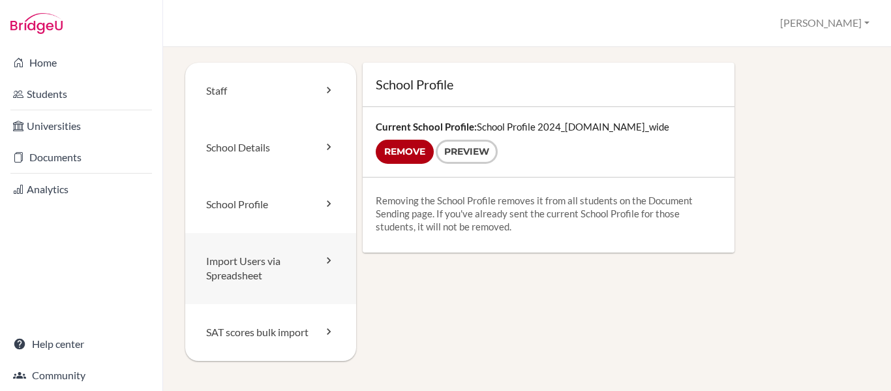
click at [245, 266] on link "Import Users via Spreadsheet" at bounding box center [270, 269] width 171 height 72
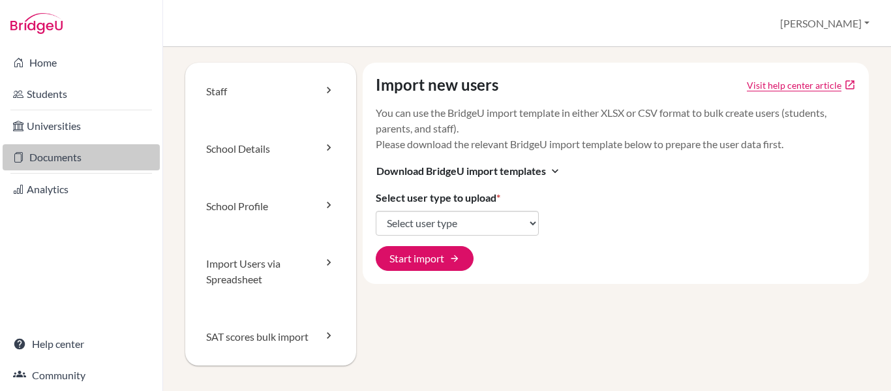
click at [70, 152] on link "Documents" at bounding box center [81, 157] width 157 height 26
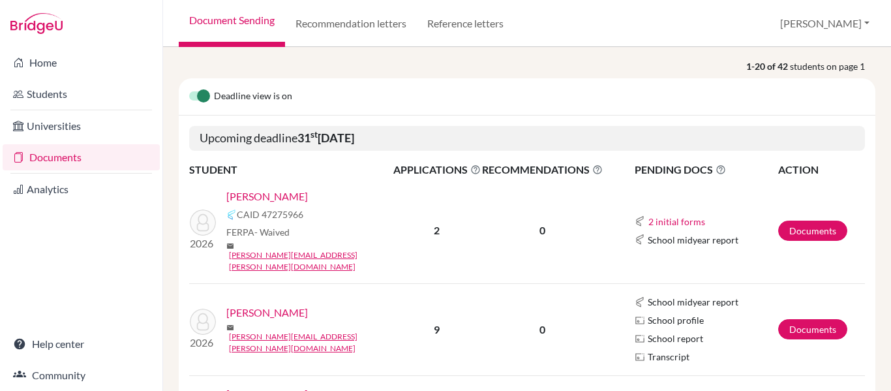
scroll to position [196, 0]
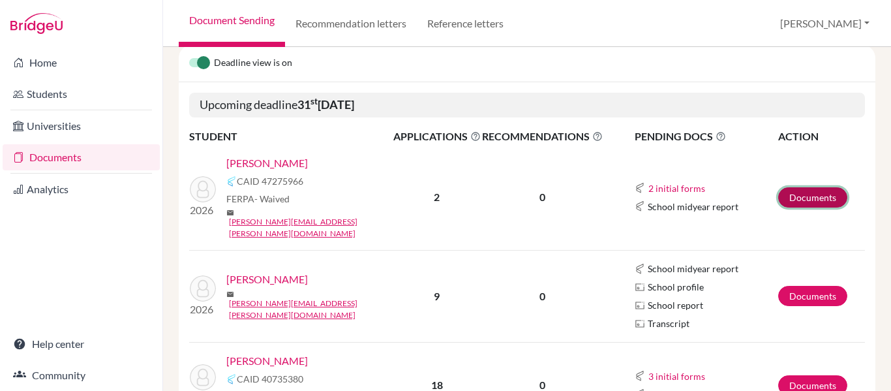
click at [809, 188] on link "Documents" at bounding box center [812, 197] width 69 height 20
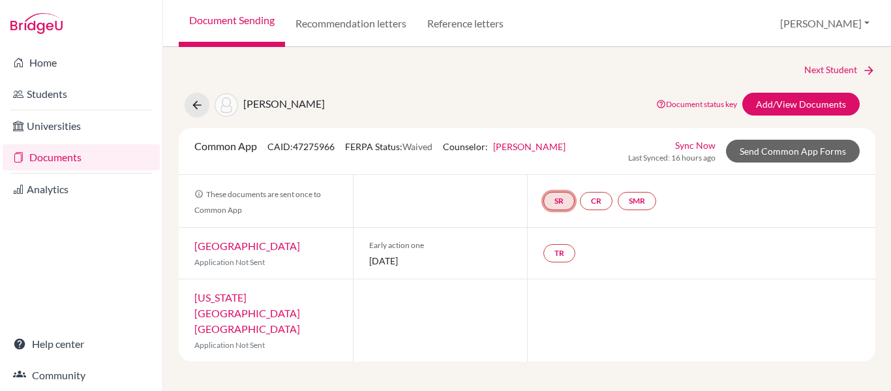
click at [562, 203] on link "SR" at bounding box center [558, 201] width 31 height 18
click at [601, 200] on link "CR" at bounding box center [596, 201] width 33 height 18
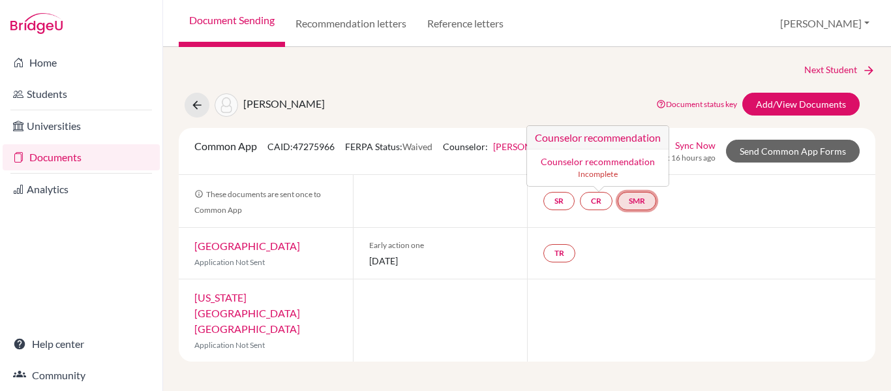
click at [639, 202] on link "SMR" at bounding box center [637, 201] width 38 height 18
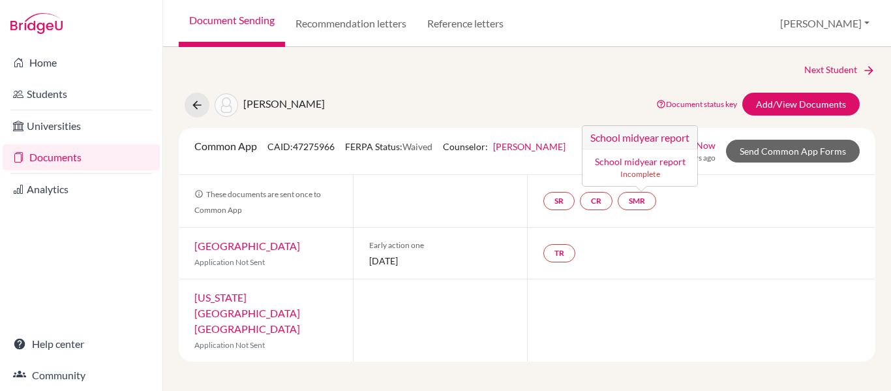
click at [668, 337] on div at bounding box center [701, 320] width 348 height 82
click at [678, 104] on link "Document status key" at bounding box center [696, 104] width 81 height 10
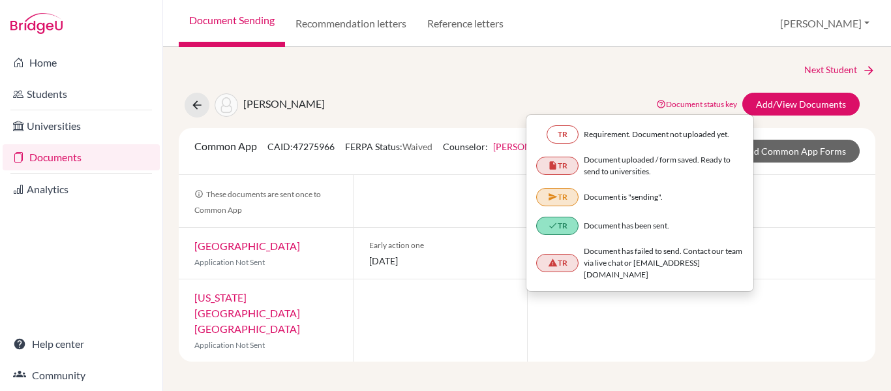
click at [433, 79] on div "Next Student Caldini, Maria Eduarda Document status key TR Requirement. Documen…" at bounding box center [527, 212] width 697 height 299
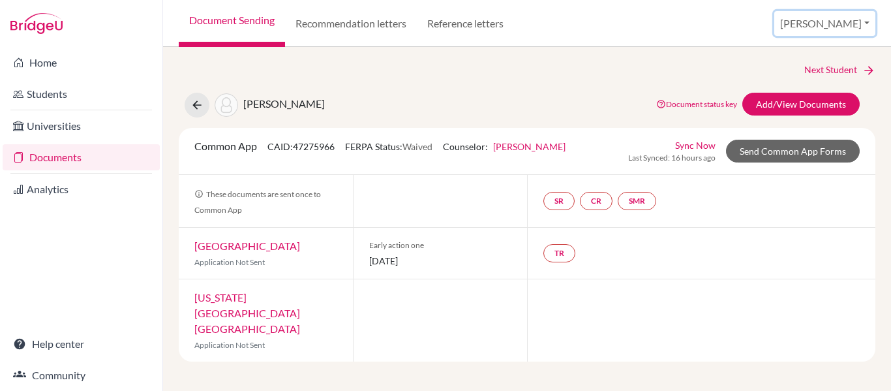
click at [847, 29] on button "[PERSON_NAME]" at bounding box center [824, 23] width 101 height 25
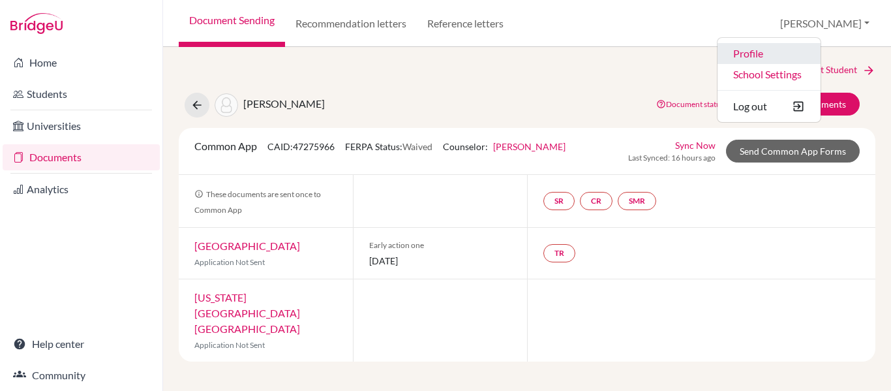
click at [804, 52] on link "Profile" at bounding box center [768, 53] width 103 height 21
click at [582, 110] on div "Caldini, Maria Eduarda Document status key TR Requirement. Document not uploade…" at bounding box center [527, 105] width 716 height 25
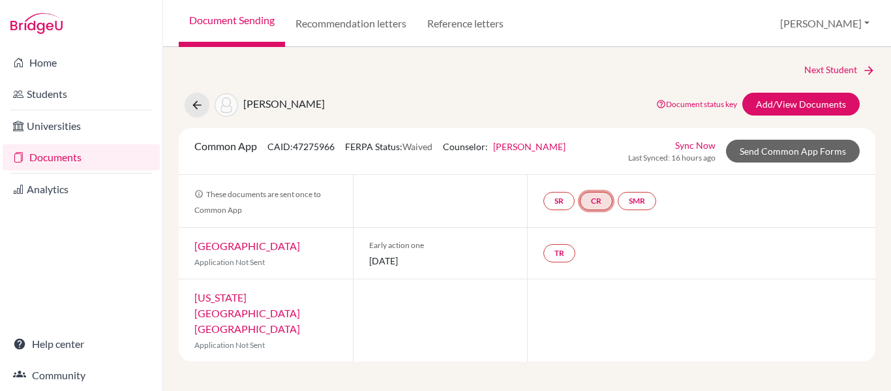
click at [593, 200] on link "CR" at bounding box center [596, 201] width 33 height 18
click at [599, 138] on h3 "Counselor recommendation" at bounding box center [598, 137] width 142 height 23
click at [518, 142] on link "[PERSON_NAME]" at bounding box center [529, 146] width 72 height 11
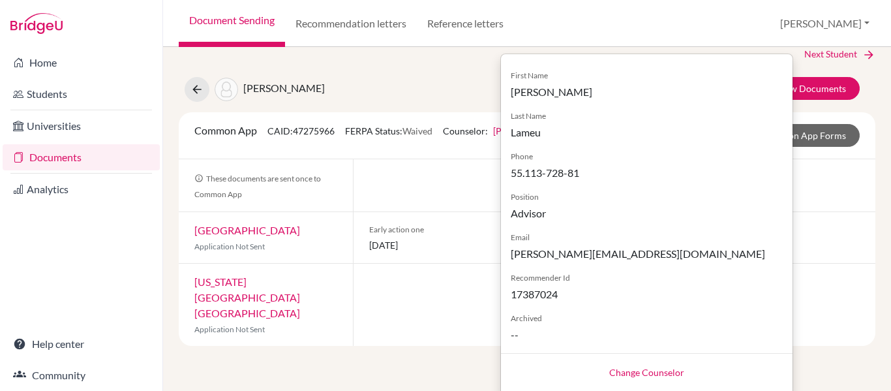
scroll to position [18, 0]
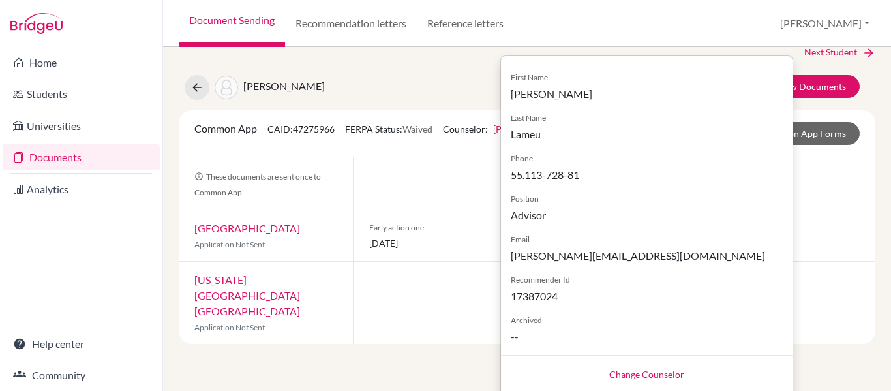
click at [311, 335] on div "Next Student Caldini, Maria Eduarda Document status key TR Requirement. Documen…" at bounding box center [527, 219] width 728 height 344
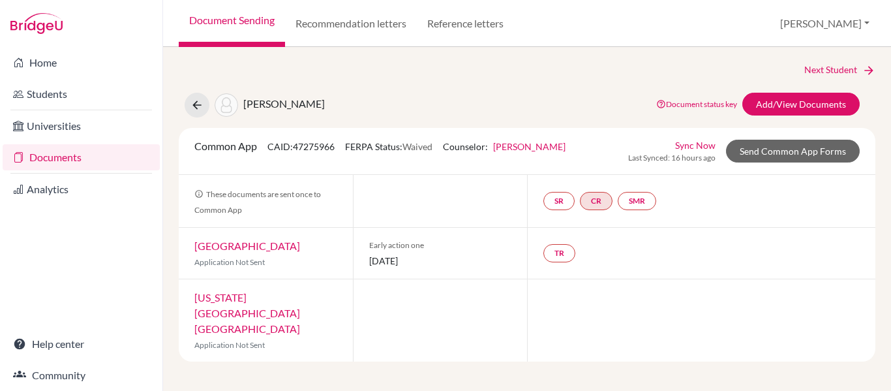
scroll to position [0, 0]
click at [461, 190] on div at bounding box center [440, 201] width 174 height 52
click at [409, 72] on div "Next Student" at bounding box center [527, 70] width 697 height 14
click at [815, 104] on link "Add/View Documents" at bounding box center [800, 104] width 117 height 23
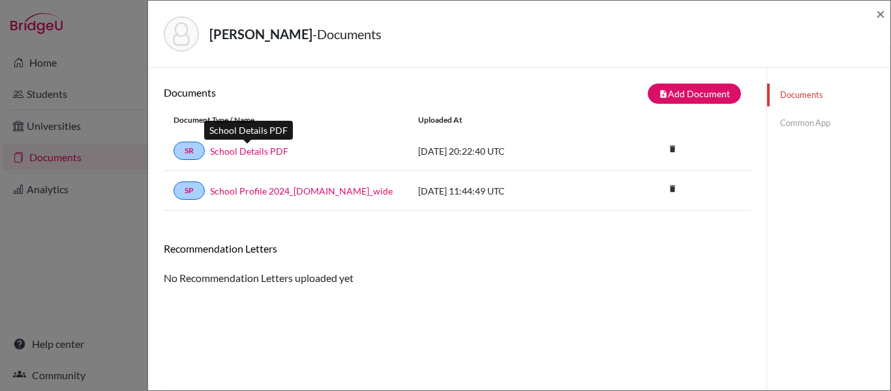
click at [233, 149] on link "School Details PDF" at bounding box center [249, 151] width 78 height 14
click at [267, 248] on h6 "Recommendation Letters" at bounding box center [457, 248] width 587 height 12
click at [807, 122] on link "Common App" at bounding box center [828, 123] width 123 height 23
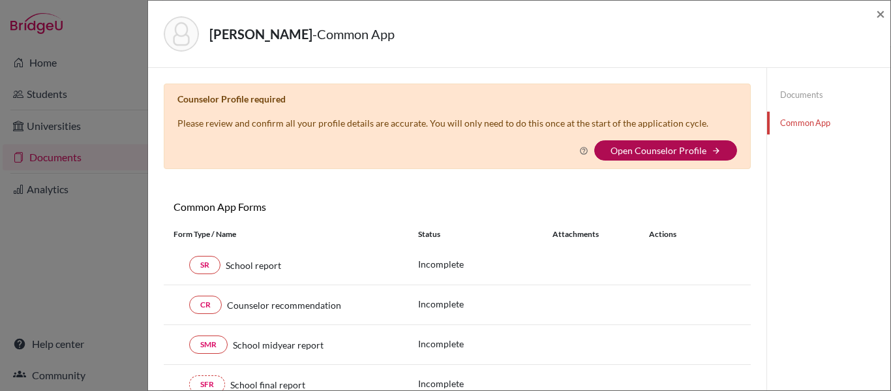
click at [656, 146] on link "Open Counselor Profile" at bounding box center [659, 150] width 96 height 11
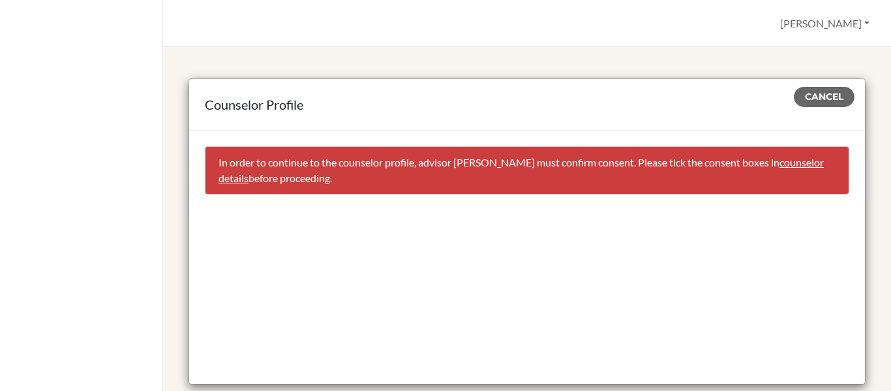
click at [787, 164] on link "counselor details" at bounding box center [521, 170] width 605 height 28
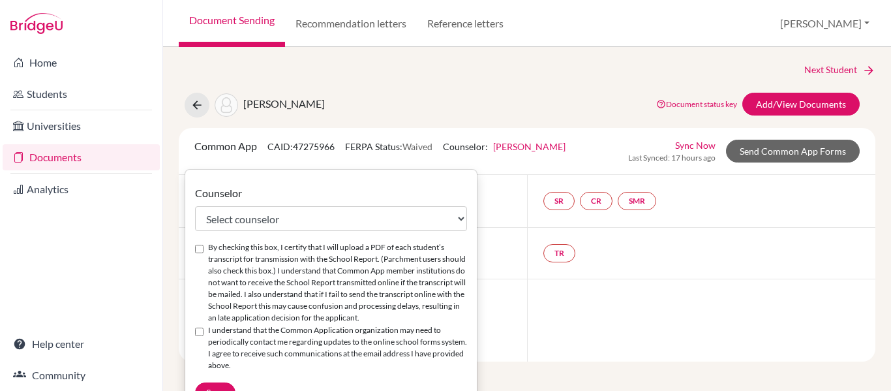
select select "444082"
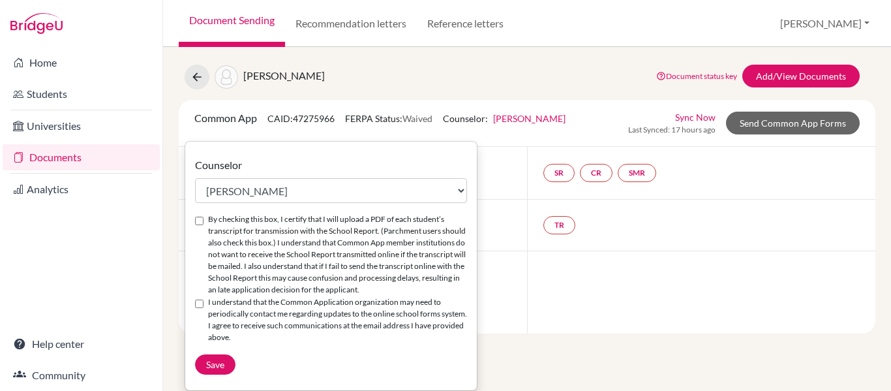
drag, startPoint x: 200, startPoint y: 304, endPoint x: 206, endPoint y: 274, distance: 30.7
click at [200, 304] on input "I understand that the Common Application organization may need to periodically …" at bounding box center [199, 303] width 8 height 8
checkbox input "true"
click at [199, 217] on input "By checking this box, I certify that I will upload a PDF of each student’s tran…" at bounding box center [199, 221] width 8 height 8
checkbox input "true"
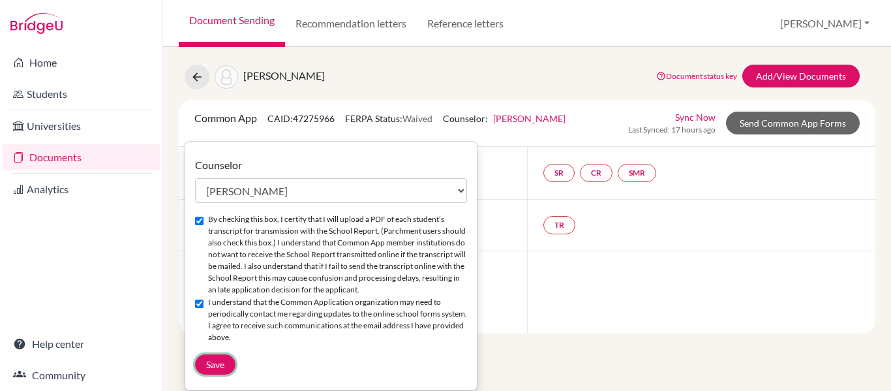
drag, startPoint x: 217, startPoint y: 360, endPoint x: 235, endPoint y: 351, distance: 21.0
click at [218, 360] on span "Save" at bounding box center [215, 364] width 18 height 11
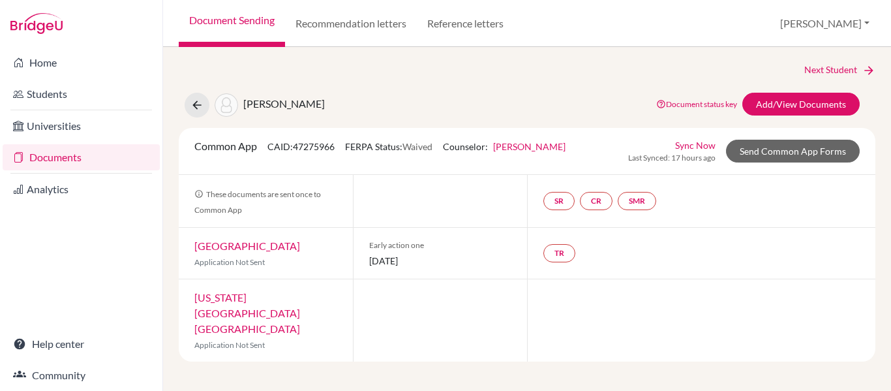
scroll to position [0, 0]
click at [524, 150] on link "Paula Lameu" at bounding box center [529, 146] width 72 height 11
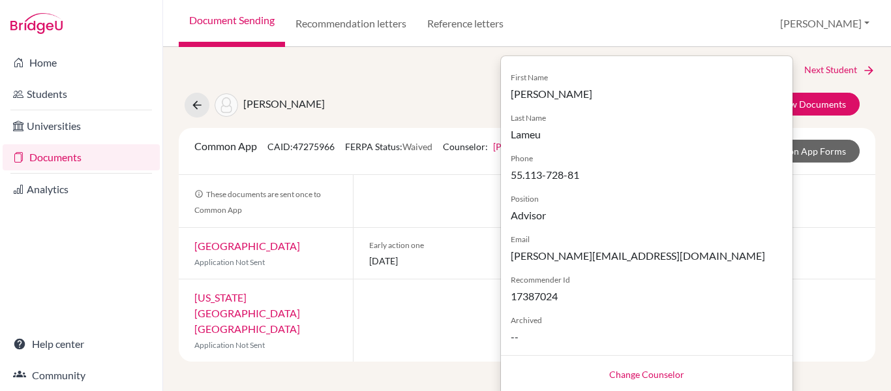
click at [376, 366] on div "Next Student Caldini, Maria Eduarda Document status key TR Requirement. Documen…" at bounding box center [527, 219] width 728 height 344
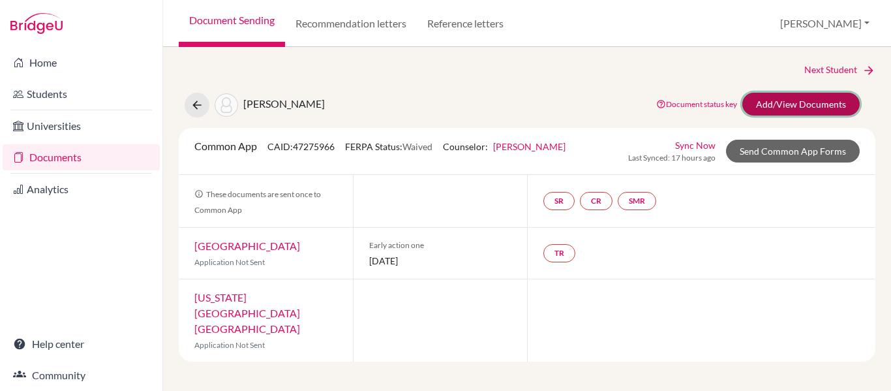
click at [820, 102] on link "Add/View Documents" at bounding box center [800, 104] width 117 height 23
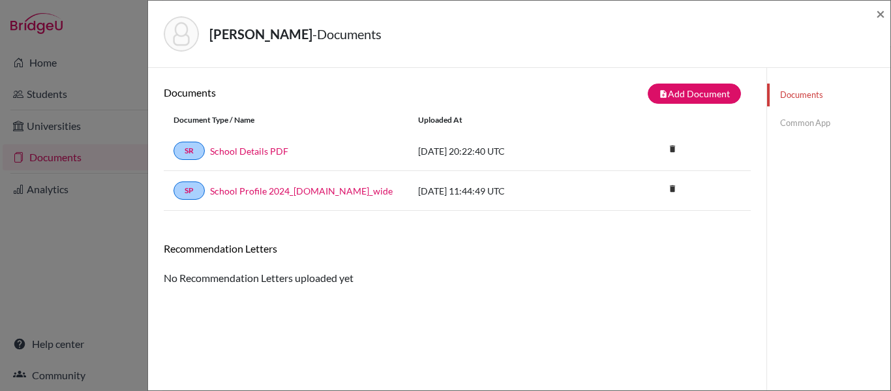
click at [794, 121] on link "Common App" at bounding box center [828, 123] width 123 height 23
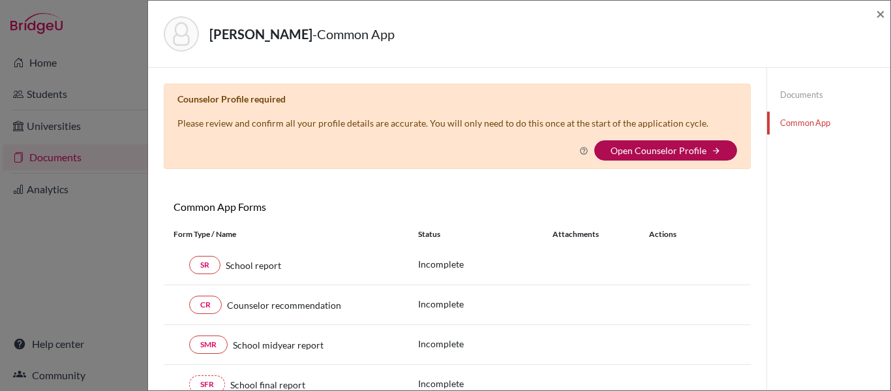
click at [632, 147] on link "Open Counselor Profile" at bounding box center [659, 150] width 96 height 11
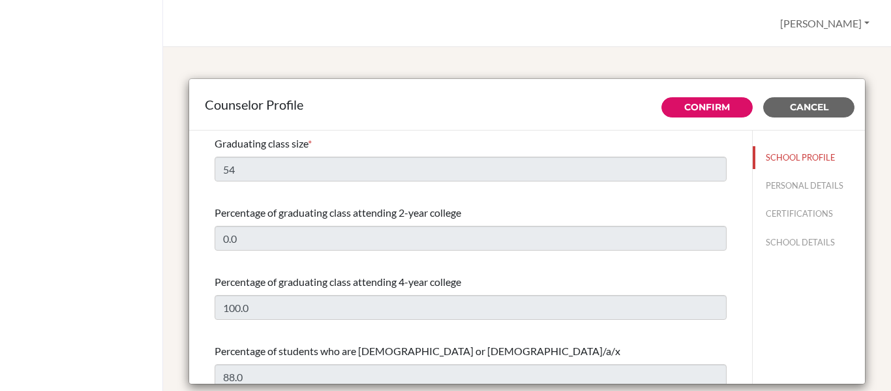
select select "0"
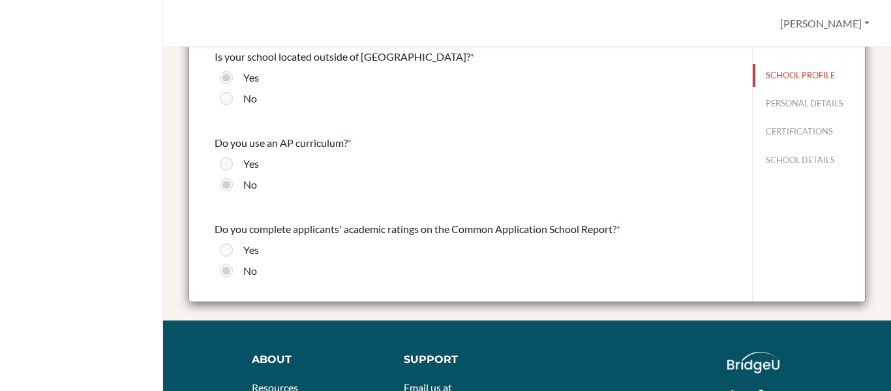
scroll to position [33, 0]
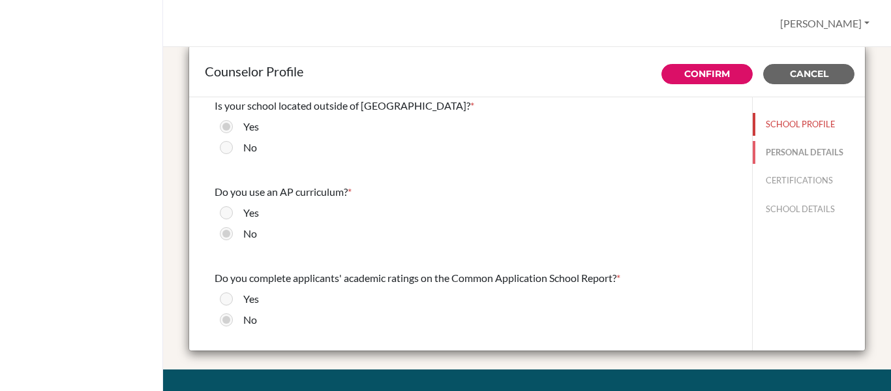
click at [785, 145] on button "PERSONAL DETAILS" at bounding box center [809, 152] width 112 height 23
type input "[PERSON_NAME]"
type input "Lameu"
type input "Advisor"
type input "55.113-728-81"
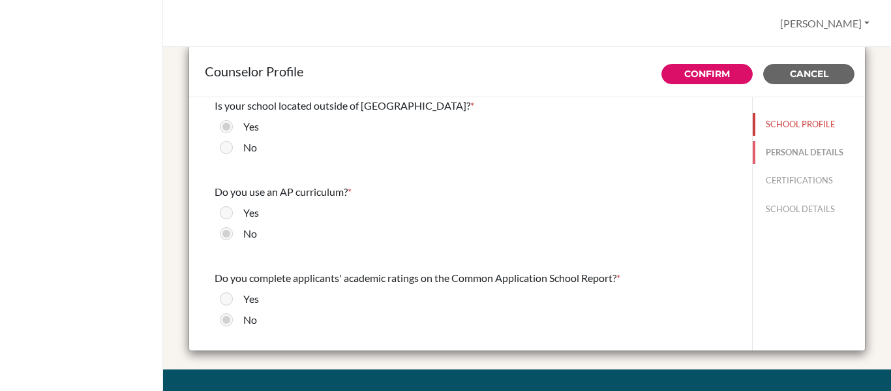
type input "[PERSON_NAME][EMAIL_ADDRESS][DOMAIN_NAME]"
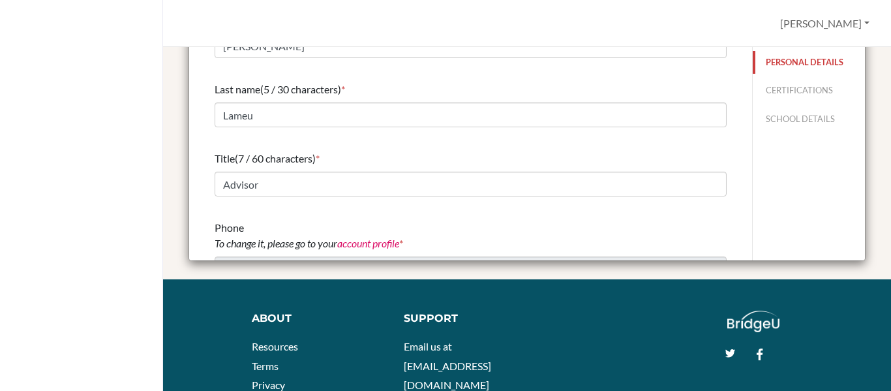
scroll to position [0, 0]
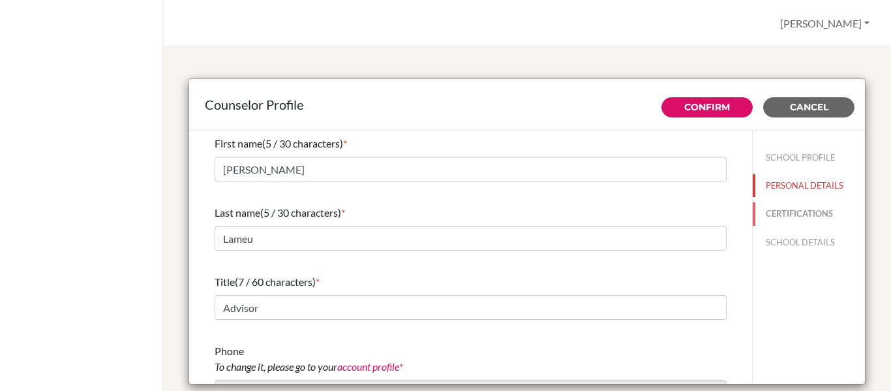
click at [792, 215] on button "CERTIFICATIONS" at bounding box center [809, 213] width 112 height 23
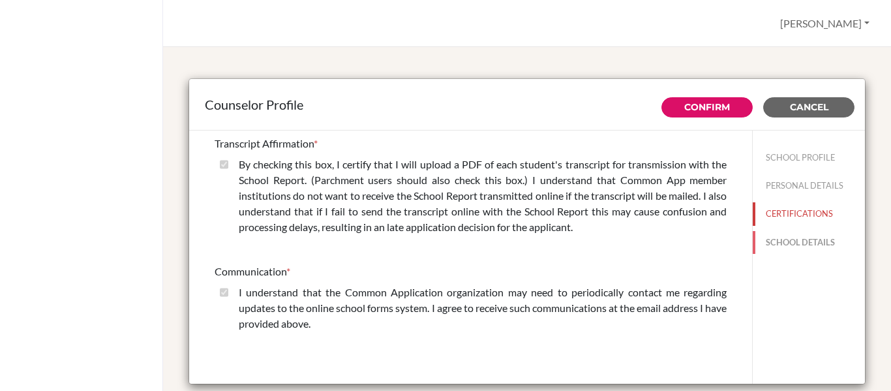
click at [788, 237] on button "SCHOOL DETAILS" at bounding box center [809, 242] width 112 height 23
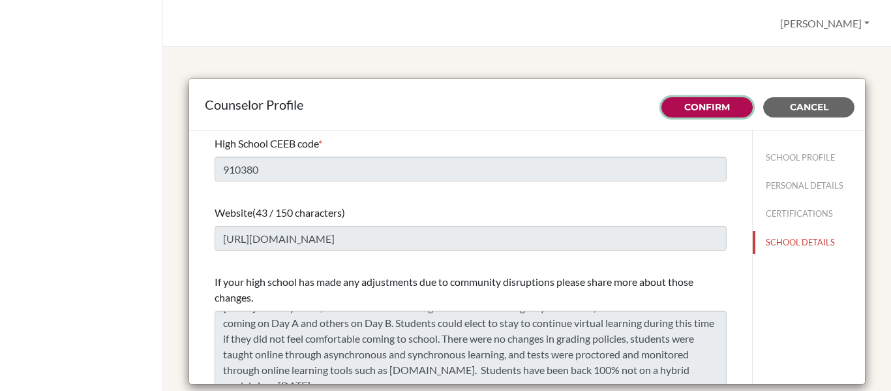
click at [693, 103] on link "Confirm" at bounding box center [707, 107] width 46 height 12
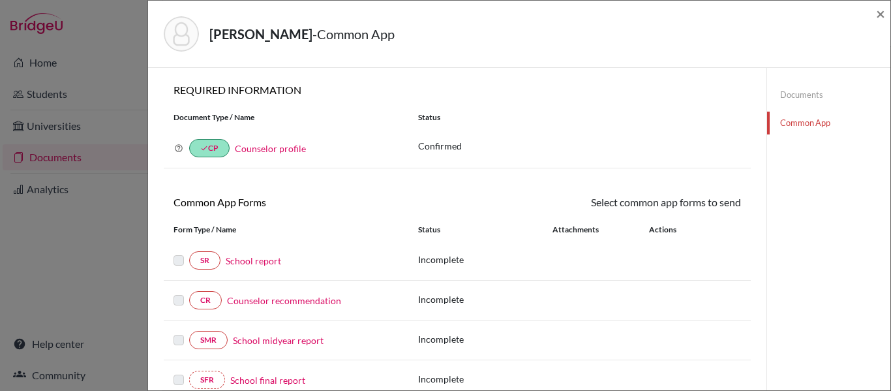
select select "444082"
checkbox input "true"
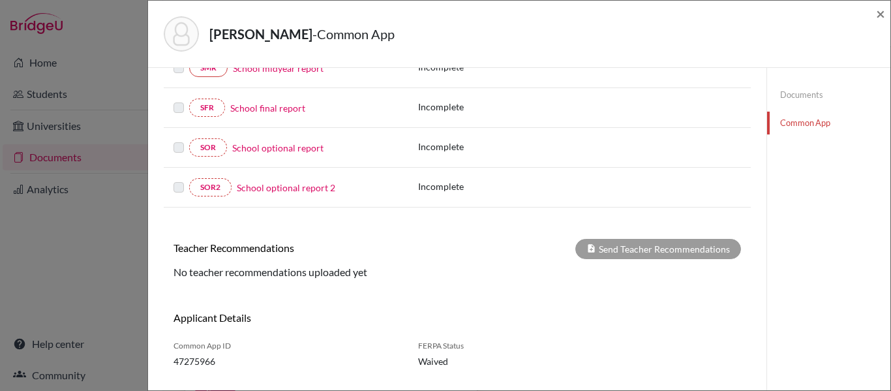
scroll to position [302, 0]
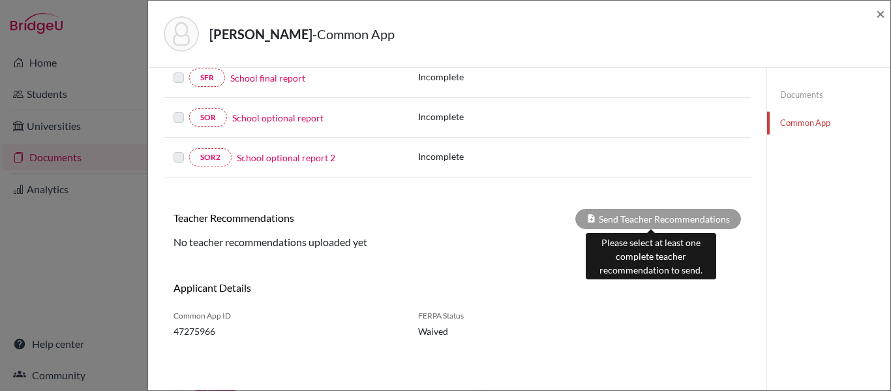
click at [641, 220] on div "Send Teacher Recommendations" at bounding box center [658, 219] width 166 height 20
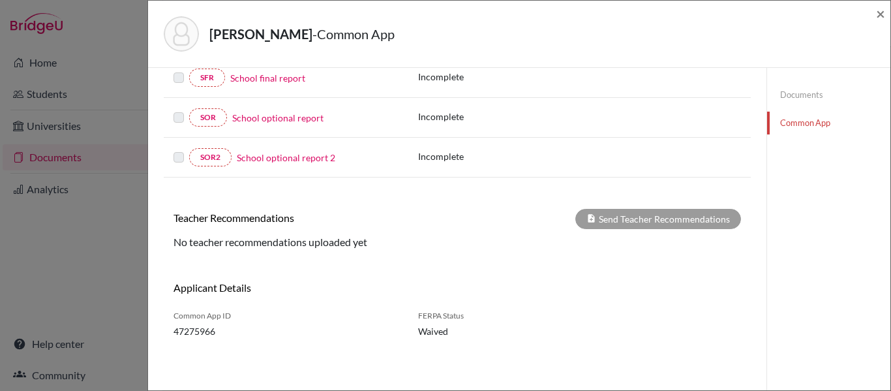
click at [293, 218] on h6 "Teacher Recommendations" at bounding box center [311, 217] width 294 height 12
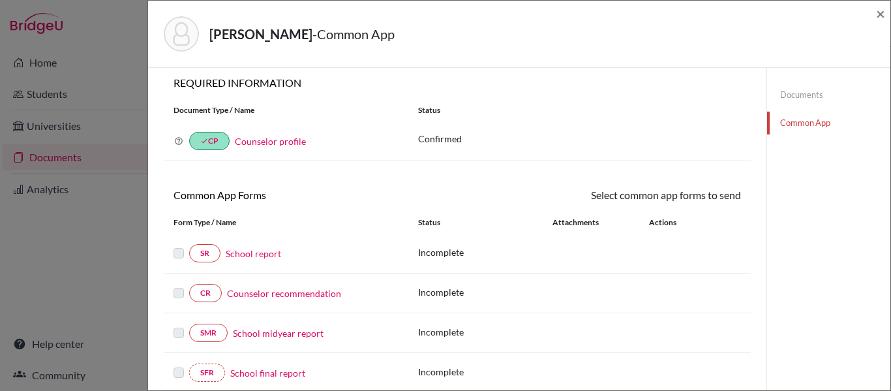
scroll to position [0, 0]
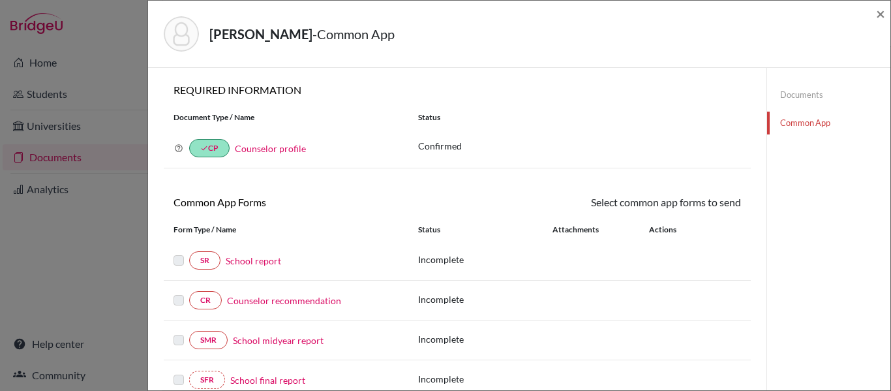
click at [234, 265] on link "School report" at bounding box center [253, 261] width 55 height 14
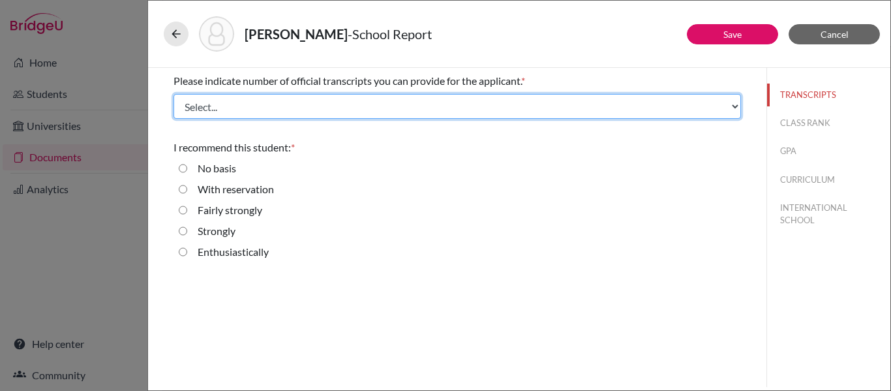
click at [478, 103] on select "Select... 1 2 3 4" at bounding box center [456, 106] width 567 height 25
click at [173, 94] on select "Select... 1 2 3 4" at bounding box center [456, 106] width 567 height 25
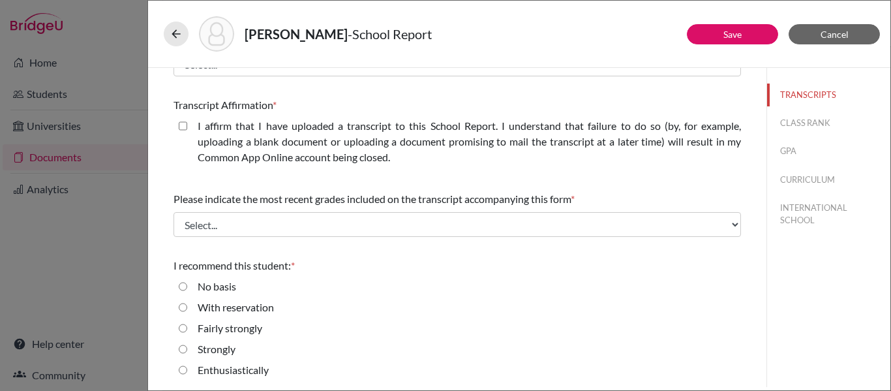
scroll to position [327, 0]
click at [802, 126] on button "CLASS RANK" at bounding box center [828, 123] width 123 height 23
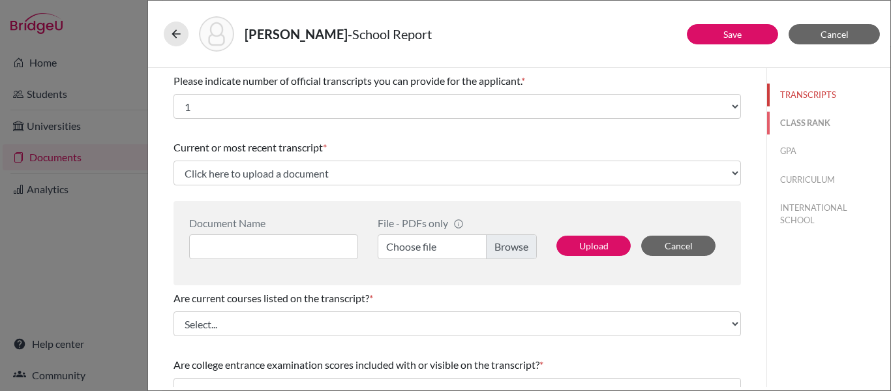
select select "Select..."
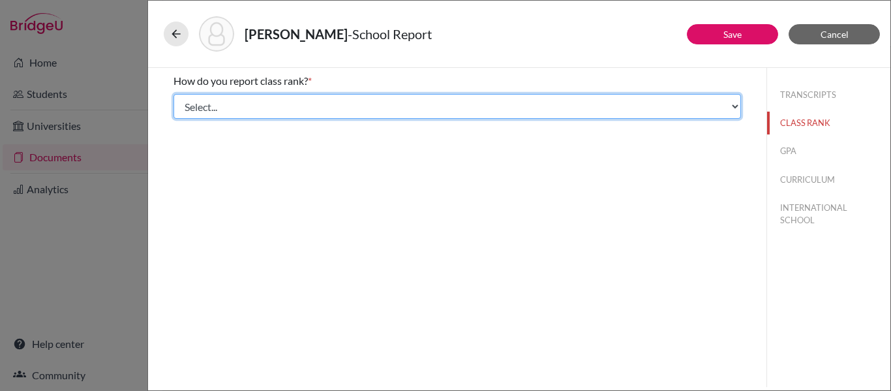
click at [449, 107] on select "Select... Exact Decile Quintile Quartile None" at bounding box center [456, 106] width 567 height 25
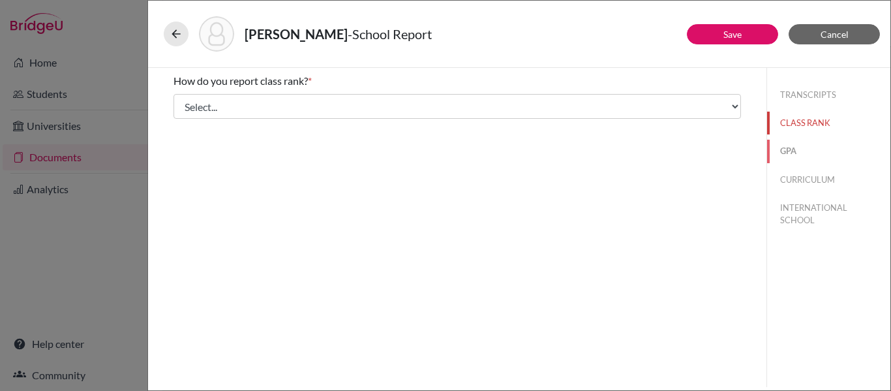
click at [798, 143] on button "GPA" at bounding box center [828, 151] width 123 height 23
click at [819, 178] on button "CURRICULUM" at bounding box center [828, 179] width 123 height 23
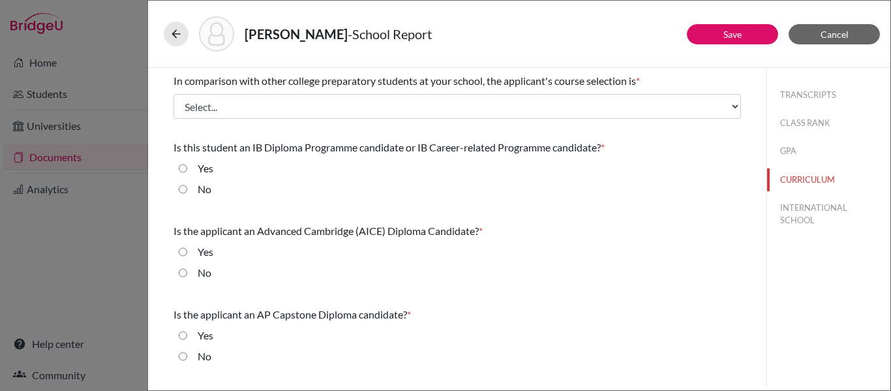
click at [179, 166] on input "Yes" at bounding box center [183, 168] width 8 height 16
radio input "true"
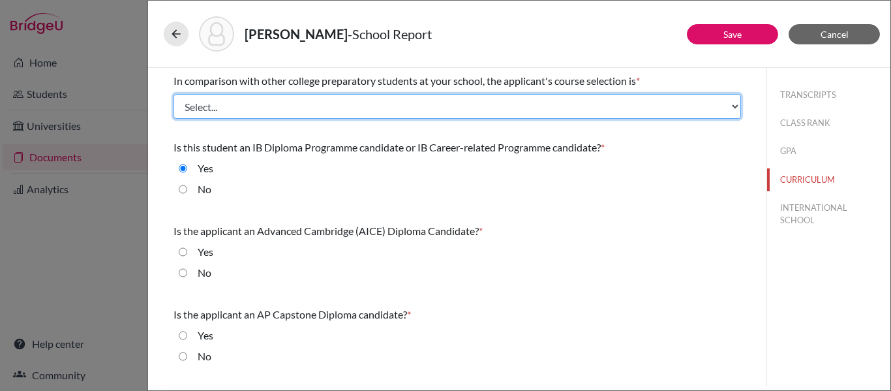
click at [341, 100] on select "Select... Less than demanding Average [PERSON_NAME] Very demanding Most demandi…" at bounding box center [456, 106] width 567 height 25
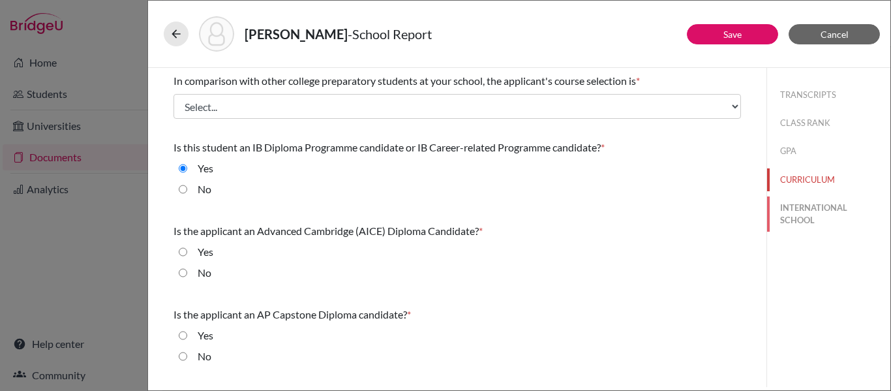
click at [829, 215] on button "INTERNATIONAL SCHOOL" at bounding box center [828, 213] width 123 height 35
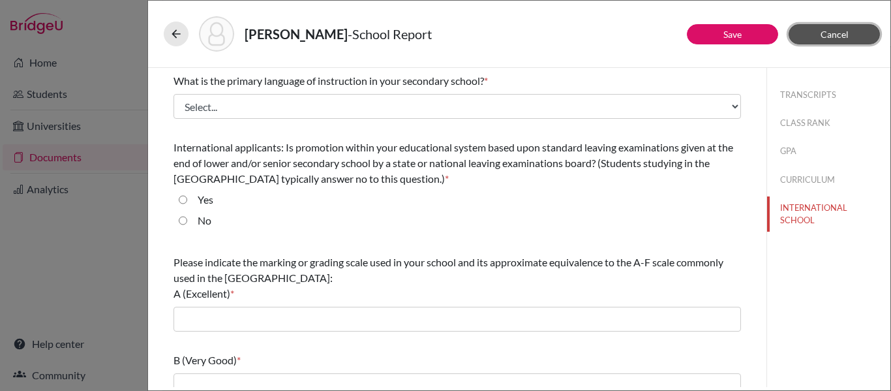
click at [837, 38] on span "Cancel" at bounding box center [835, 34] width 28 height 11
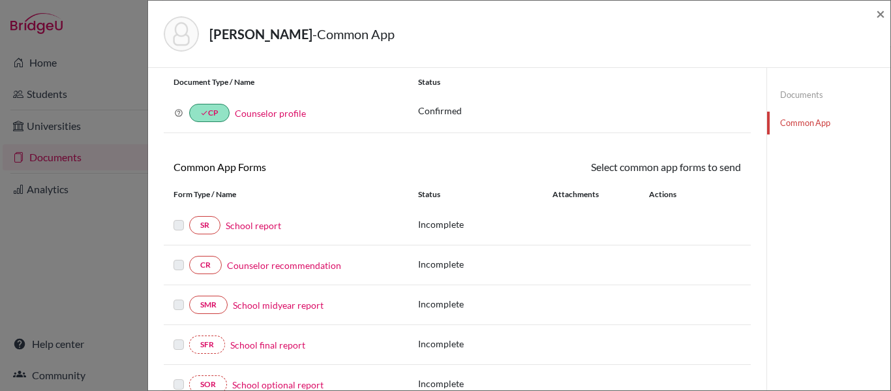
scroll to position [65, 0]
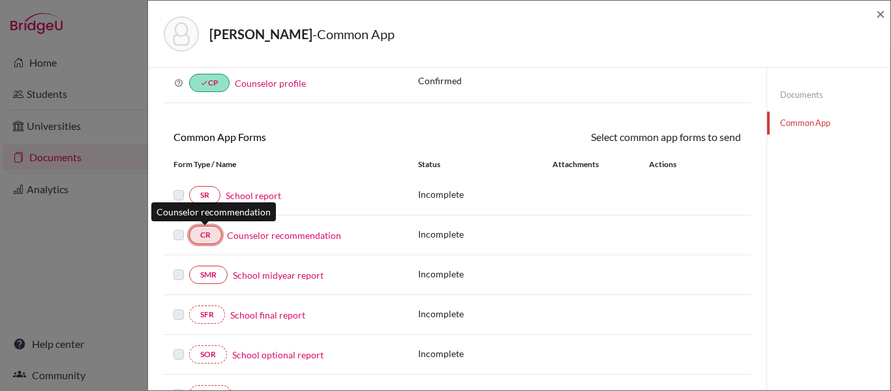
drag, startPoint x: 196, startPoint y: 234, endPoint x: 211, endPoint y: 234, distance: 15.0
click at [196, 234] on link "CR" at bounding box center [205, 235] width 33 height 18
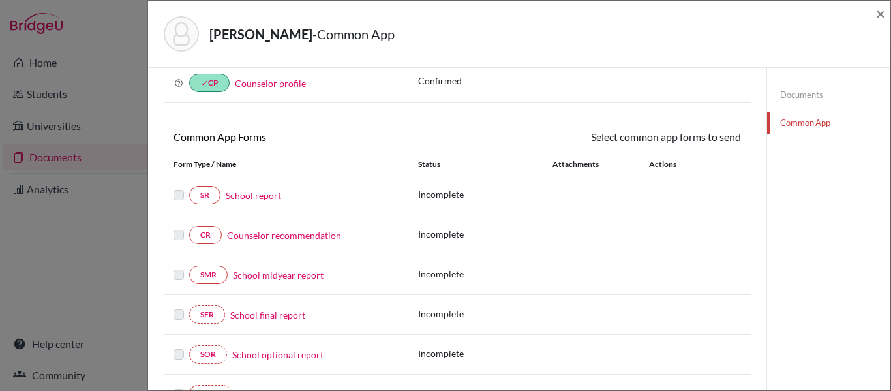
click at [296, 233] on link "Counselor recommendation" at bounding box center [284, 235] width 114 height 14
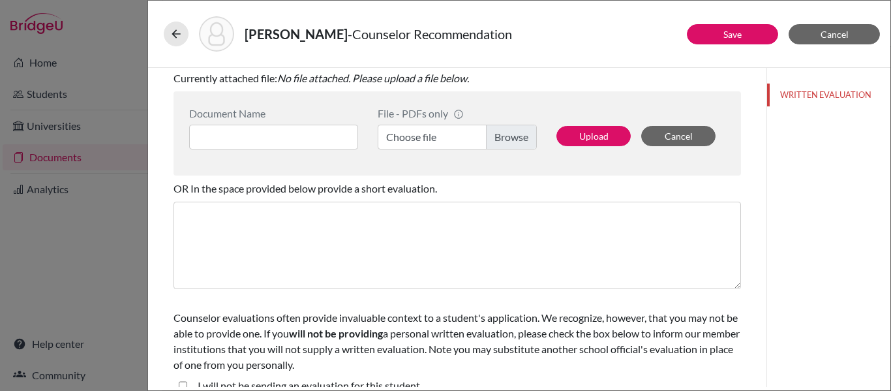
scroll to position [335, 0]
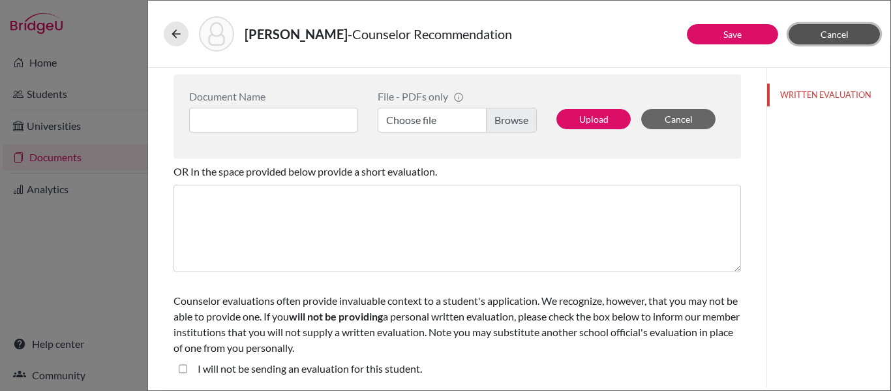
click at [865, 27] on button "Cancel" at bounding box center [834, 34] width 91 height 20
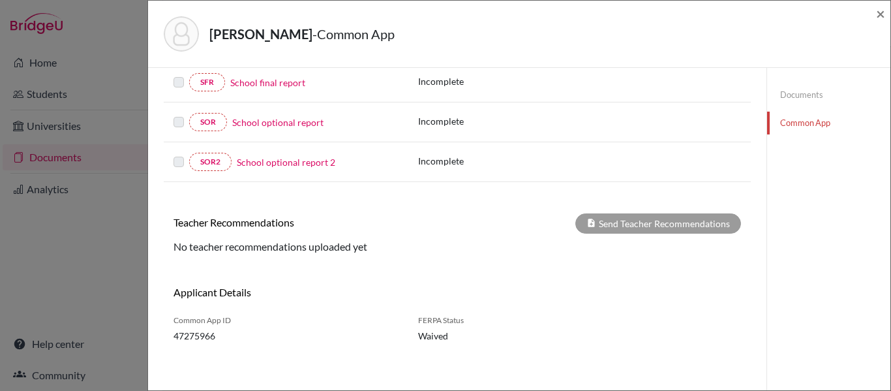
scroll to position [302, 0]
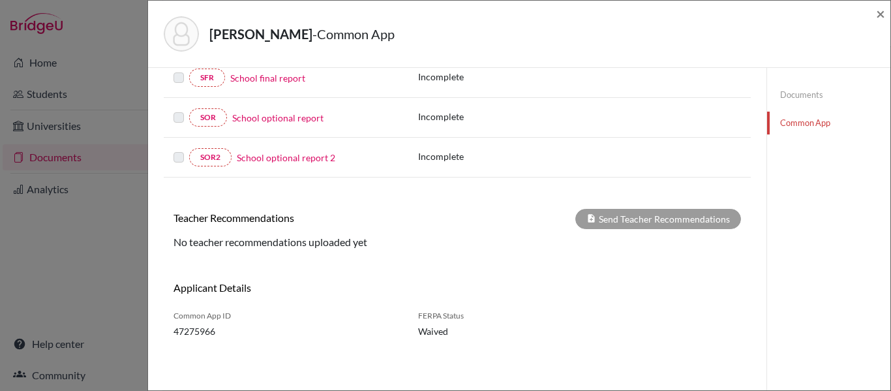
click at [224, 284] on h6 "Applicant Details" at bounding box center [310, 287] width 274 height 12
click at [273, 241] on div "No teacher recommendations uploaded yet" at bounding box center [457, 242] width 587 height 16
click at [792, 98] on link "Documents" at bounding box center [828, 94] width 123 height 23
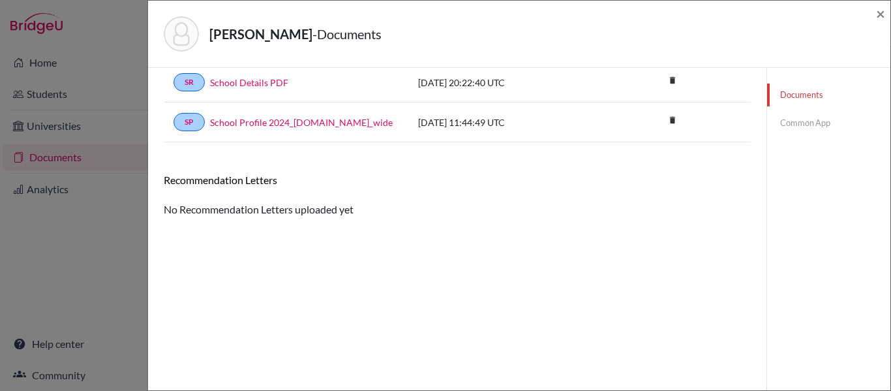
click at [577, 241] on div "Documents note_add Add Document Document type Change explanation for Common App…" at bounding box center [457, 194] width 587 height 359
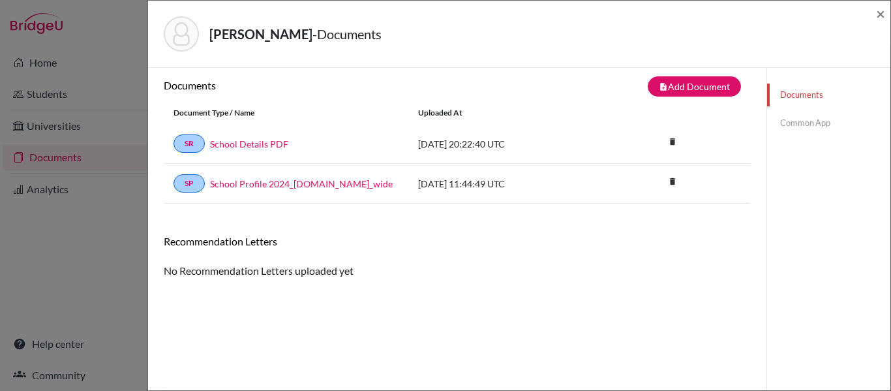
scroll to position [0, 0]
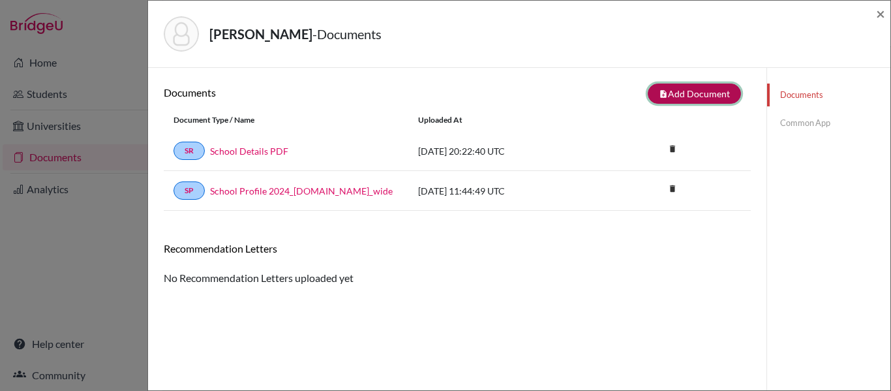
click at [693, 90] on button "note_add Add Document" at bounding box center [694, 93] width 93 height 20
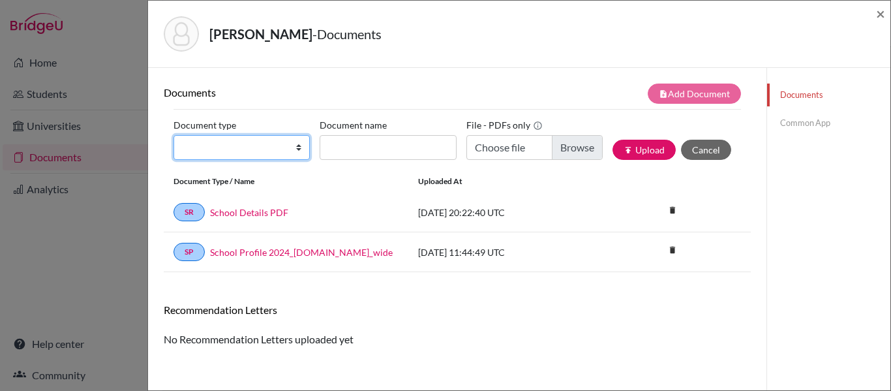
click at [279, 142] on select "Change explanation for Common App reports Counselor recommendation Internationa…" at bounding box center [241, 147] width 136 height 25
click at [279, 149] on select "Change explanation for Common App reports Counselor recommendation Internationa…" at bounding box center [241, 147] width 136 height 25
select select "5"
click at [173, 135] on select "Change explanation for Common App reports Counselor recommendation Internationa…" at bounding box center [241, 147] width 136 height 25
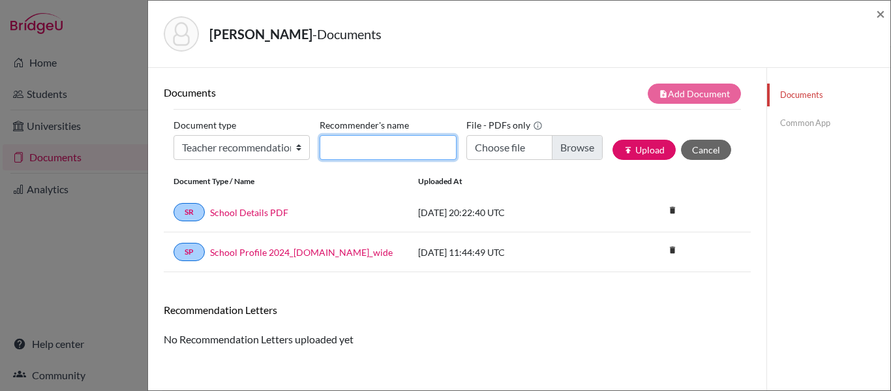
click at [402, 148] on input "Recommender's name" at bounding box center [388, 147] width 136 height 25
click at [881, 9] on span "×" at bounding box center [880, 13] width 9 height 19
